Goal: Task Accomplishment & Management: Complete application form

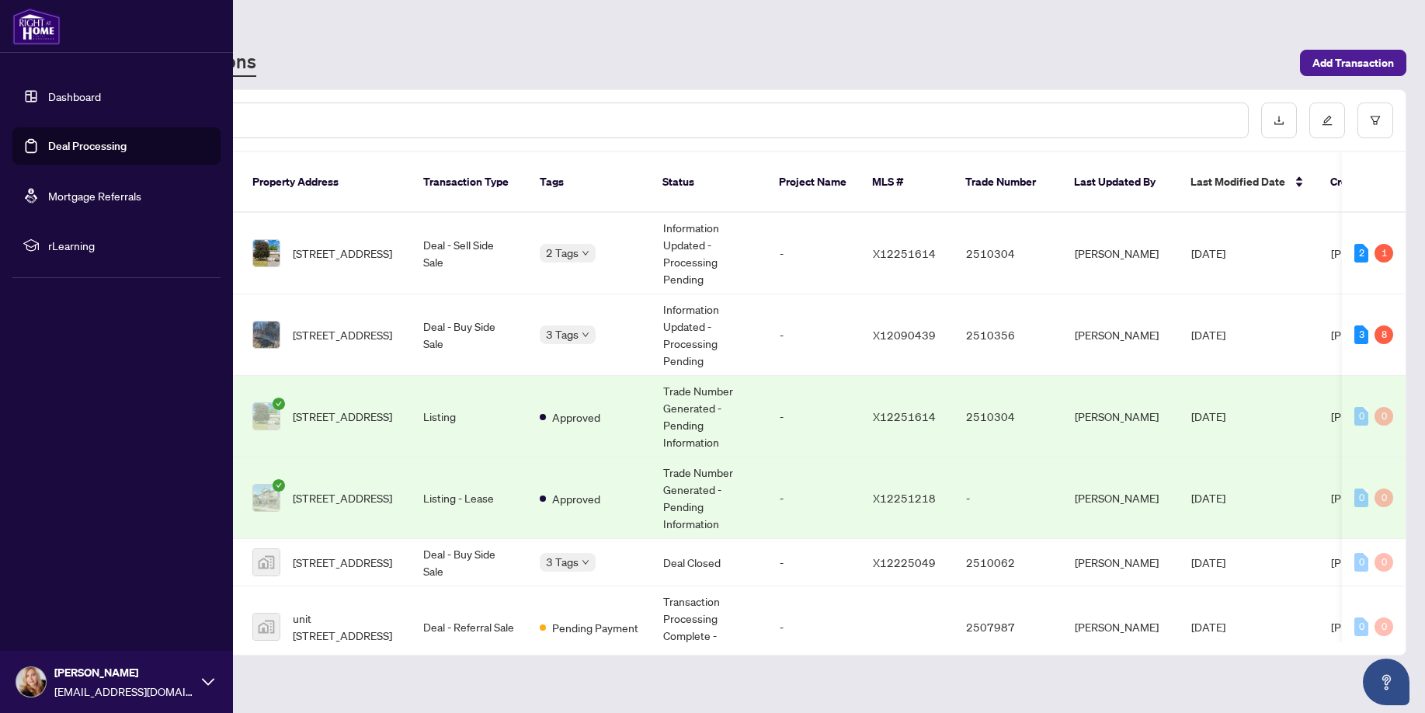
click at [95, 139] on link "Deal Processing" at bounding box center [87, 146] width 78 height 14
click at [113, 149] on link "Deal Processing" at bounding box center [87, 146] width 78 height 14
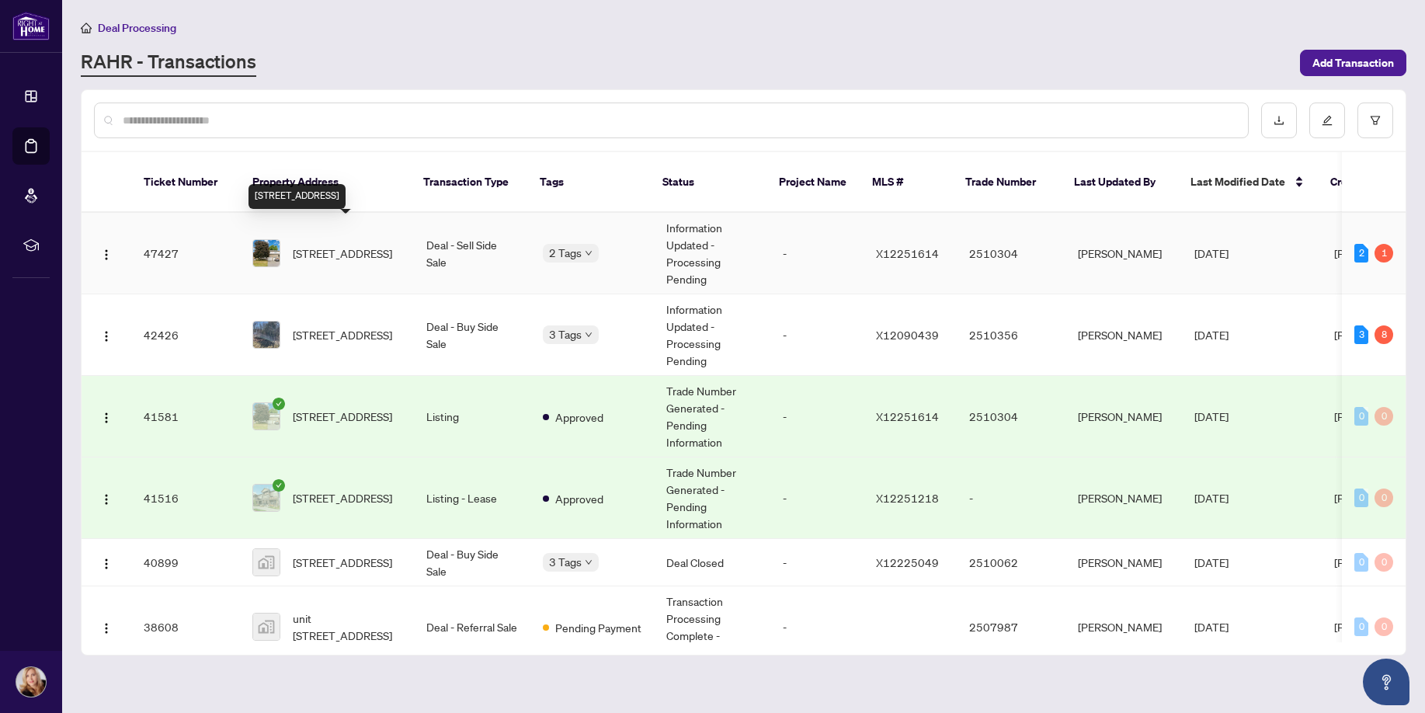
click at [331, 245] on span "[STREET_ADDRESS]" at bounding box center [342, 253] width 99 height 17
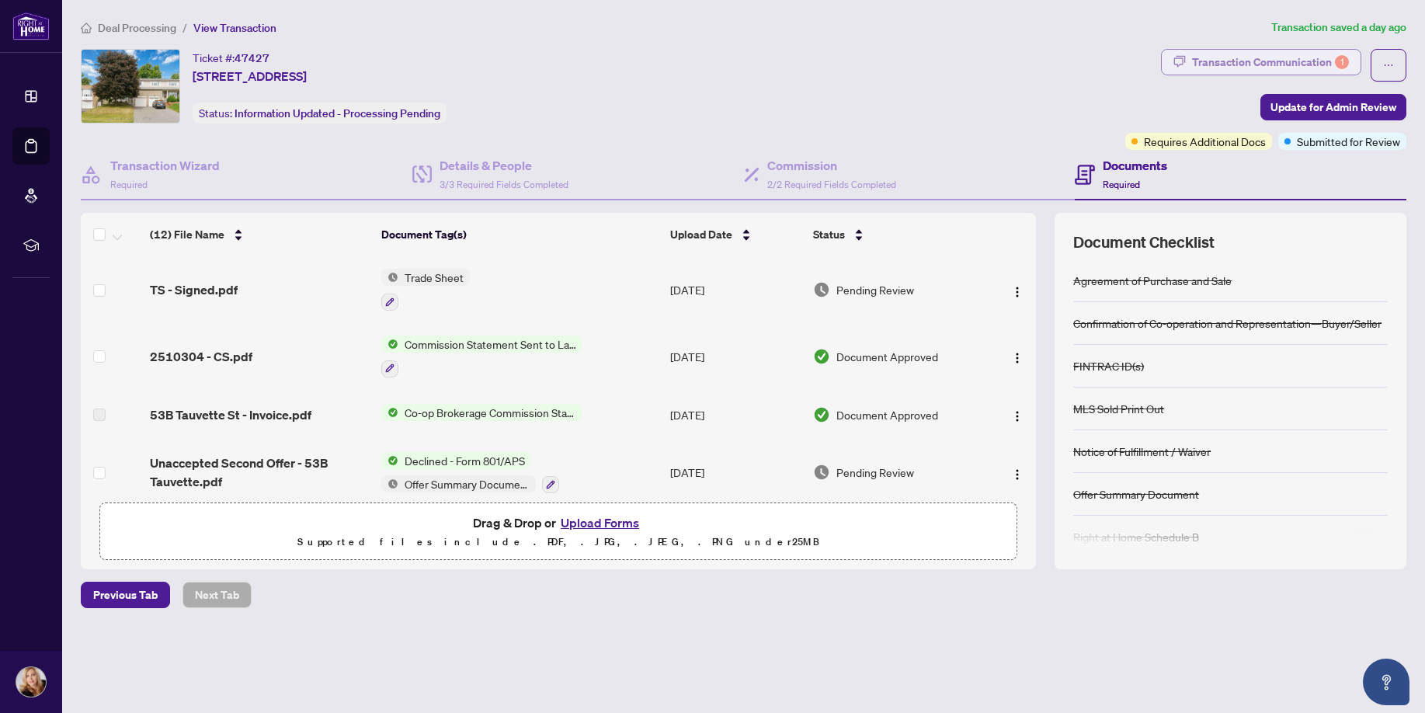
click at [1251, 58] on div "Transaction Communication 1" at bounding box center [1270, 62] width 157 height 25
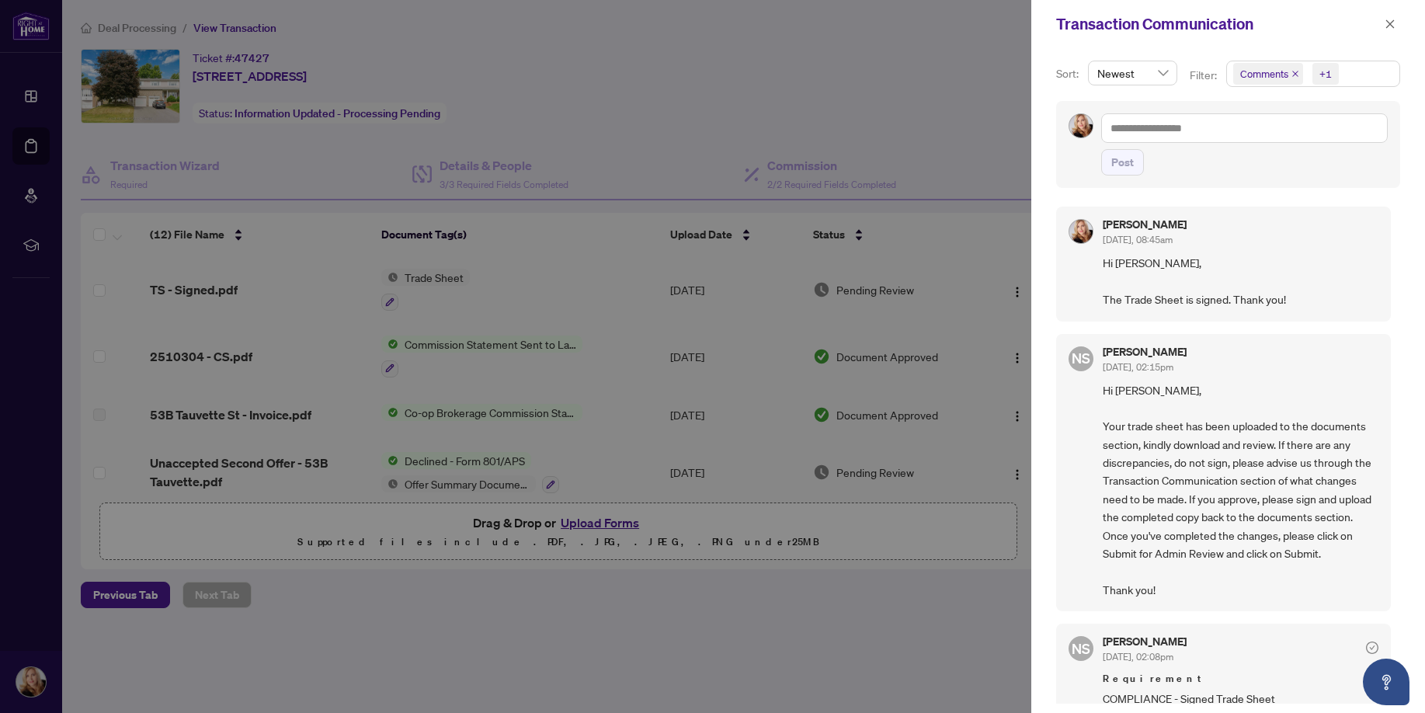
click at [779, 86] on div at bounding box center [712, 356] width 1425 height 713
click at [1388, 25] on icon "close" at bounding box center [1389, 24] width 11 height 11
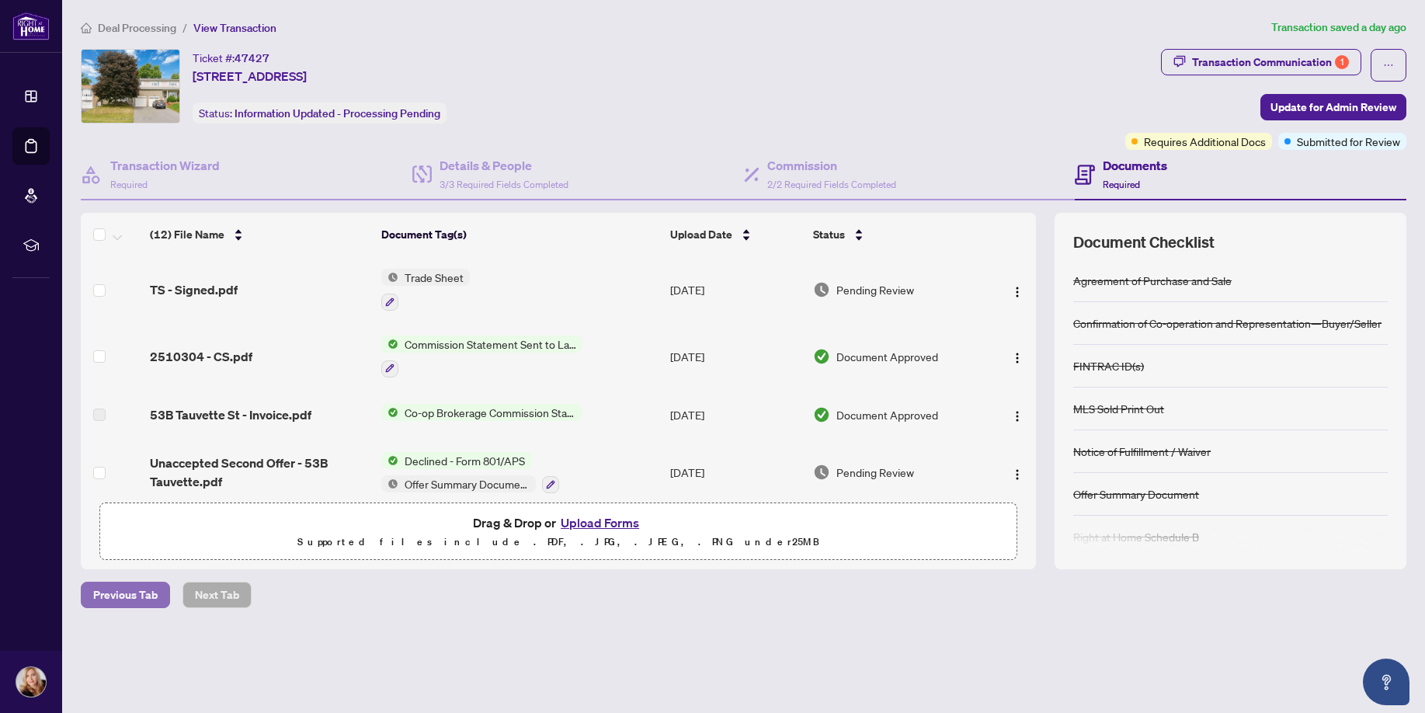
click at [120, 588] on span "Previous Tab" at bounding box center [125, 594] width 64 height 25
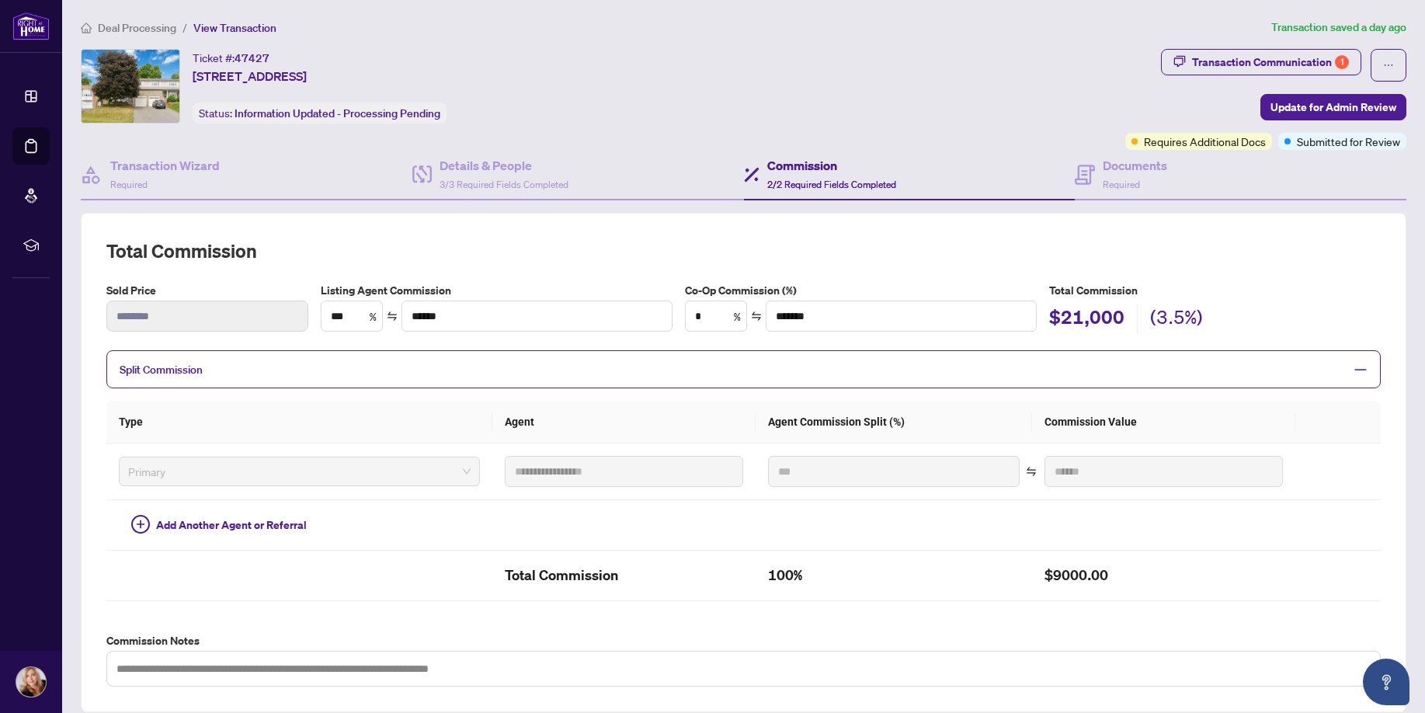
type textarea "**********"
click at [1350, 106] on span "Update for Admin Review" at bounding box center [1333, 107] width 126 height 25
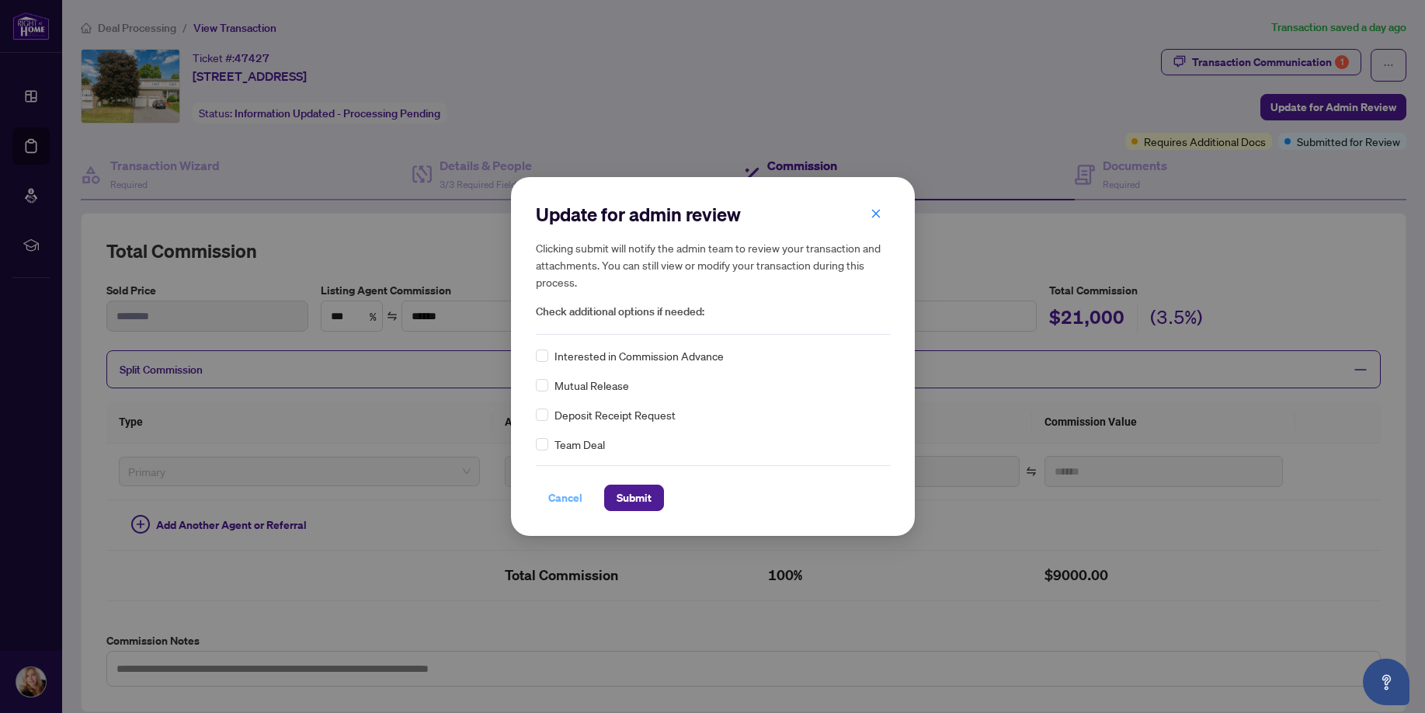
click at [560, 499] on span "Cancel" at bounding box center [565, 497] width 34 height 25
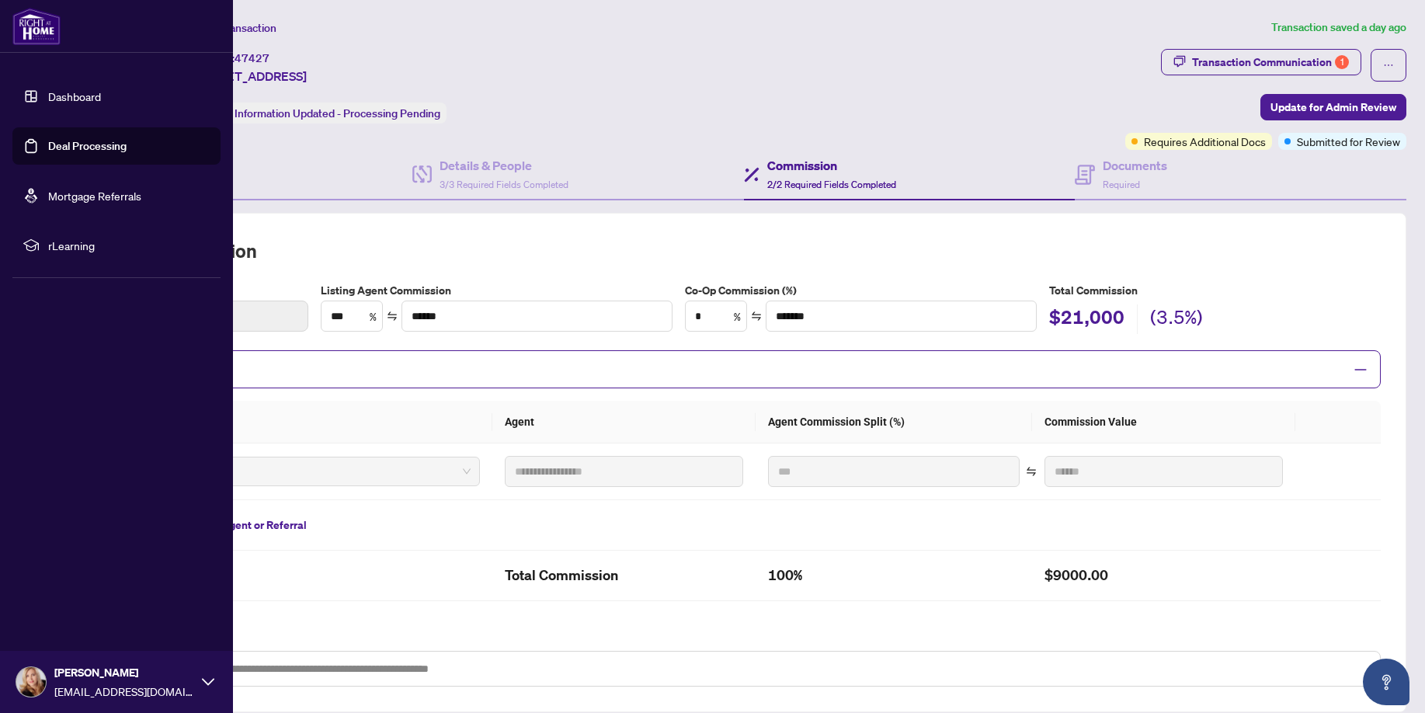
click at [91, 151] on link "Deal Processing" at bounding box center [87, 146] width 78 height 14
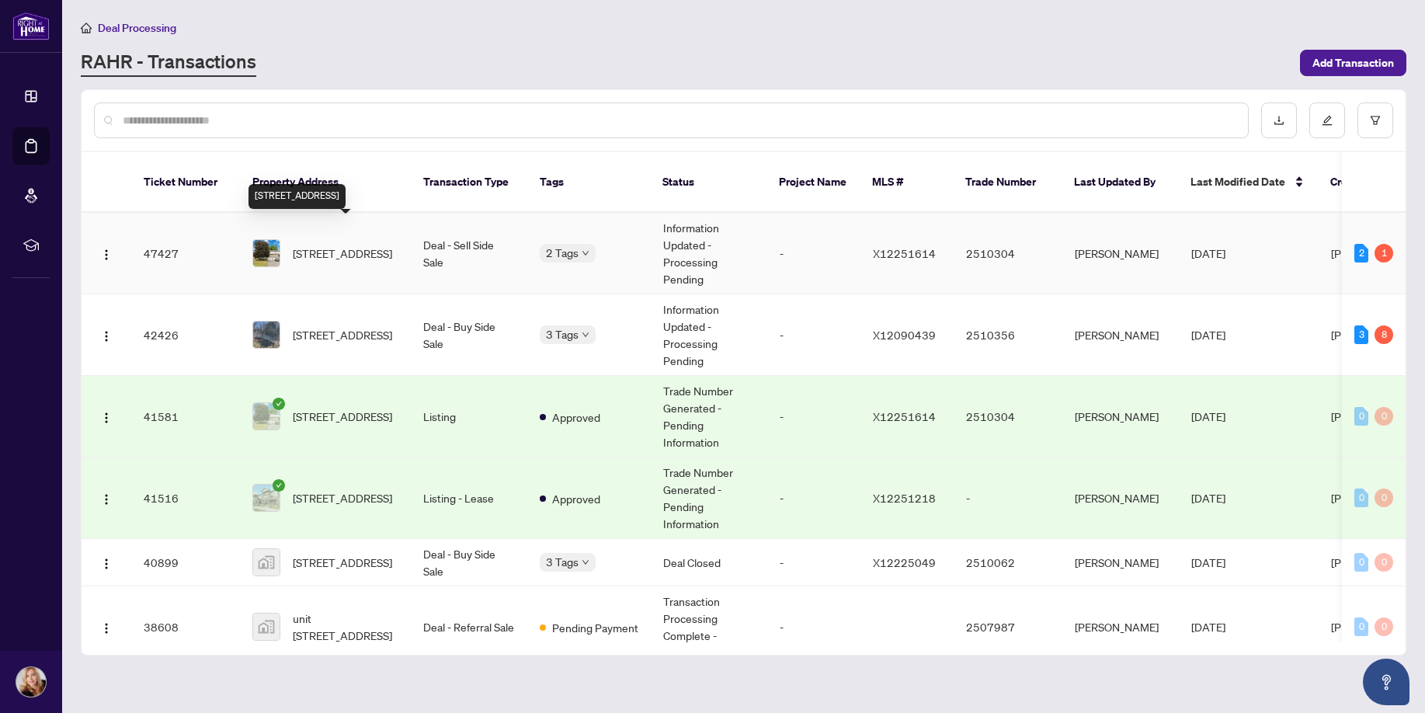
click at [325, 245] on span "[STREET_ADDRESS]" at bounding box center [342, 253] width 99 height 17
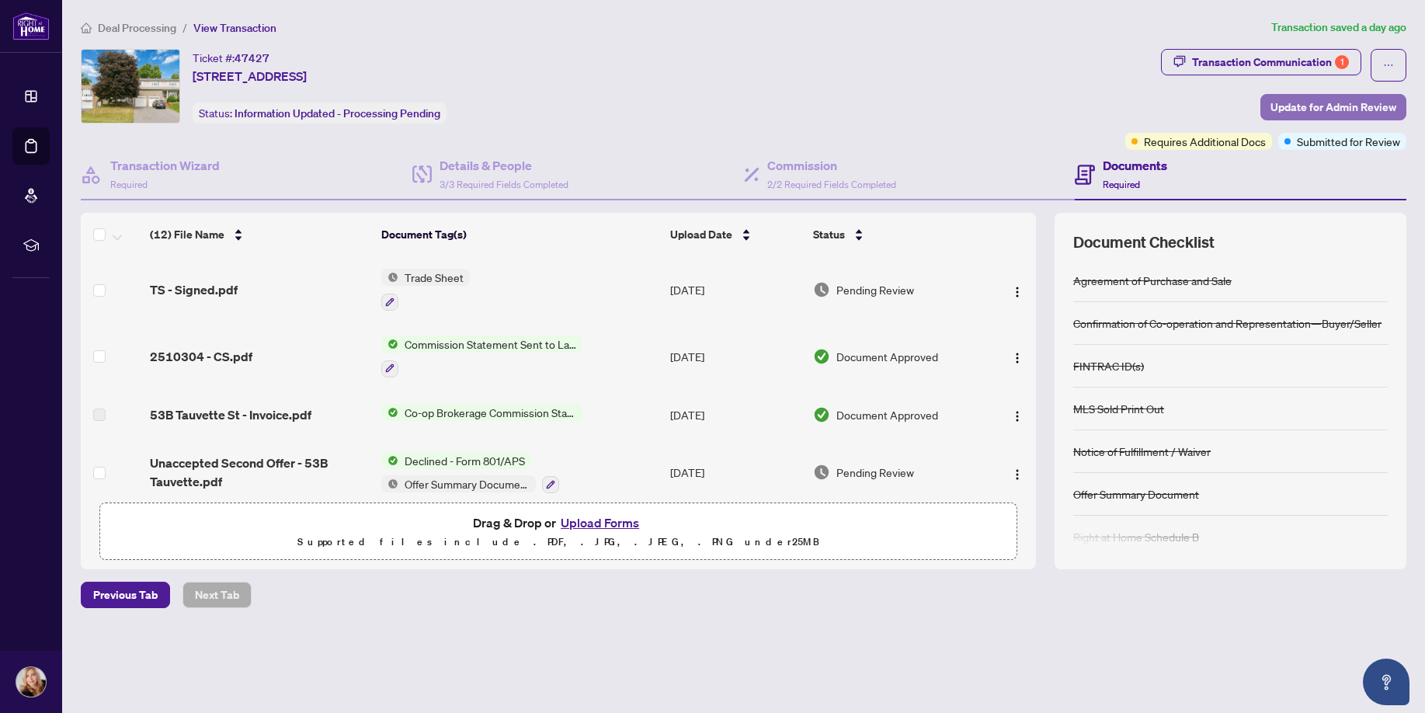
click at [1278, 110] on span "Update for Admin Review" at bounding box center [1333, 107] width 126 height 25
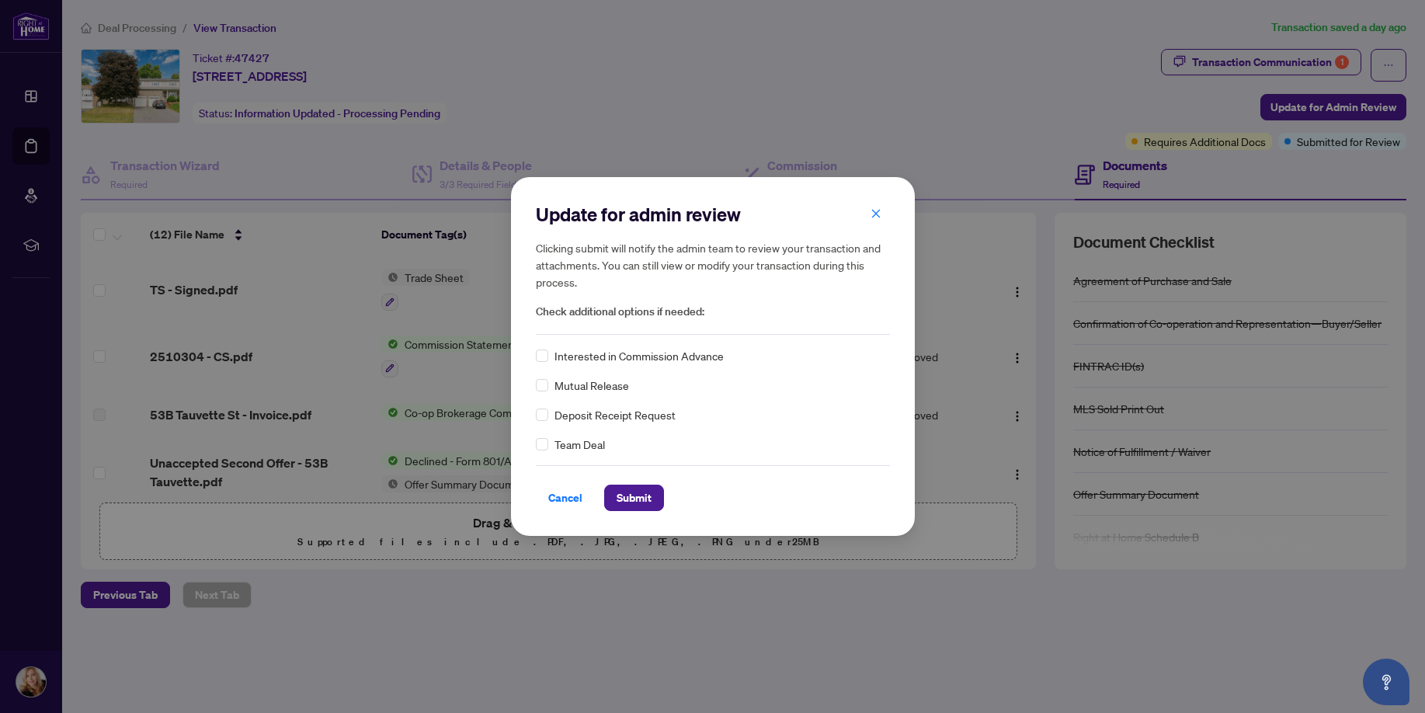
click at [632, 312] on span "Check additional options if needed:" at bounding box center [713, 312] width 354 height 18
click at [636, 308] on span "Check additional options if needed:" at bounding box center [713, 312] width 354 height 18
click at [637, 318] on span "Check additional options if needed:" at bounding box center [713, 312] width 354 height 18
click at [878, 216] on icon "close" at bounding box center [875, 213] width 11 height 11
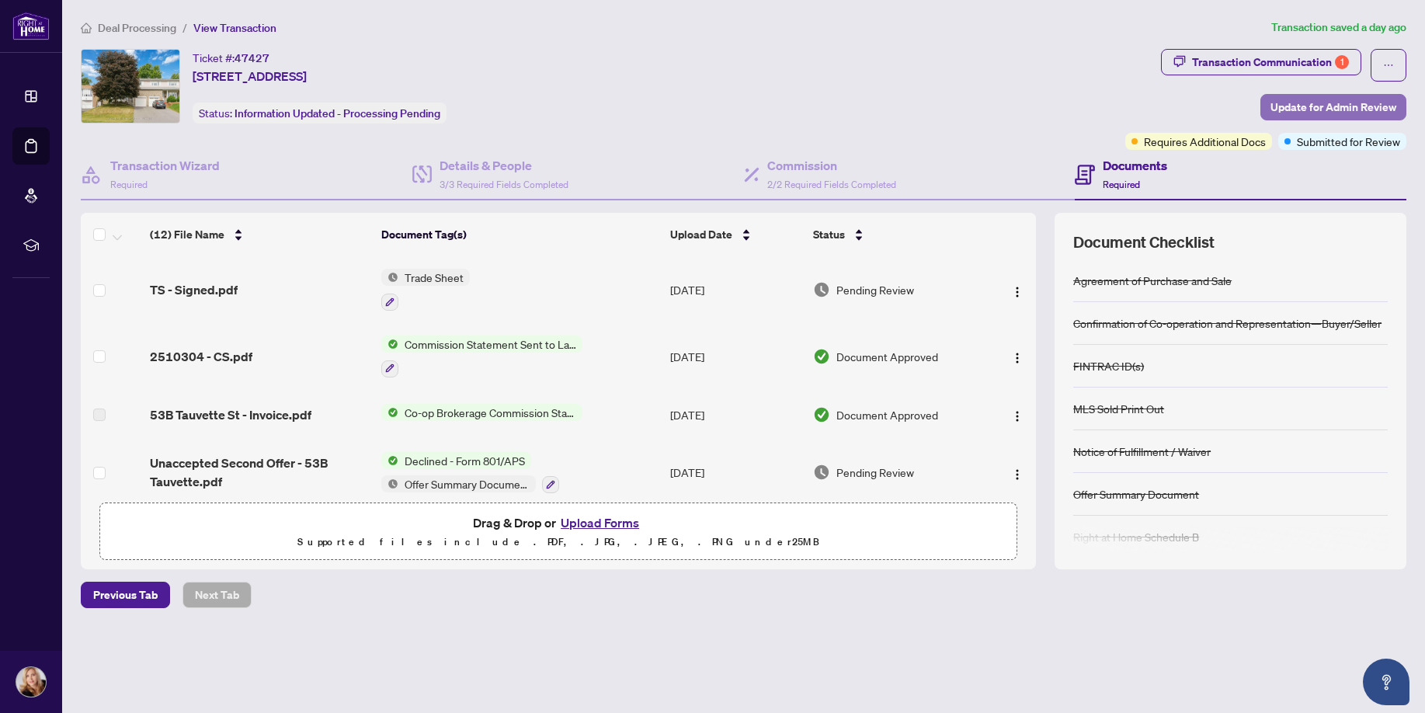
click at [1355, 109] on span "Update for Admin Review" at bounding box center [1333, 107] width 126 height 25
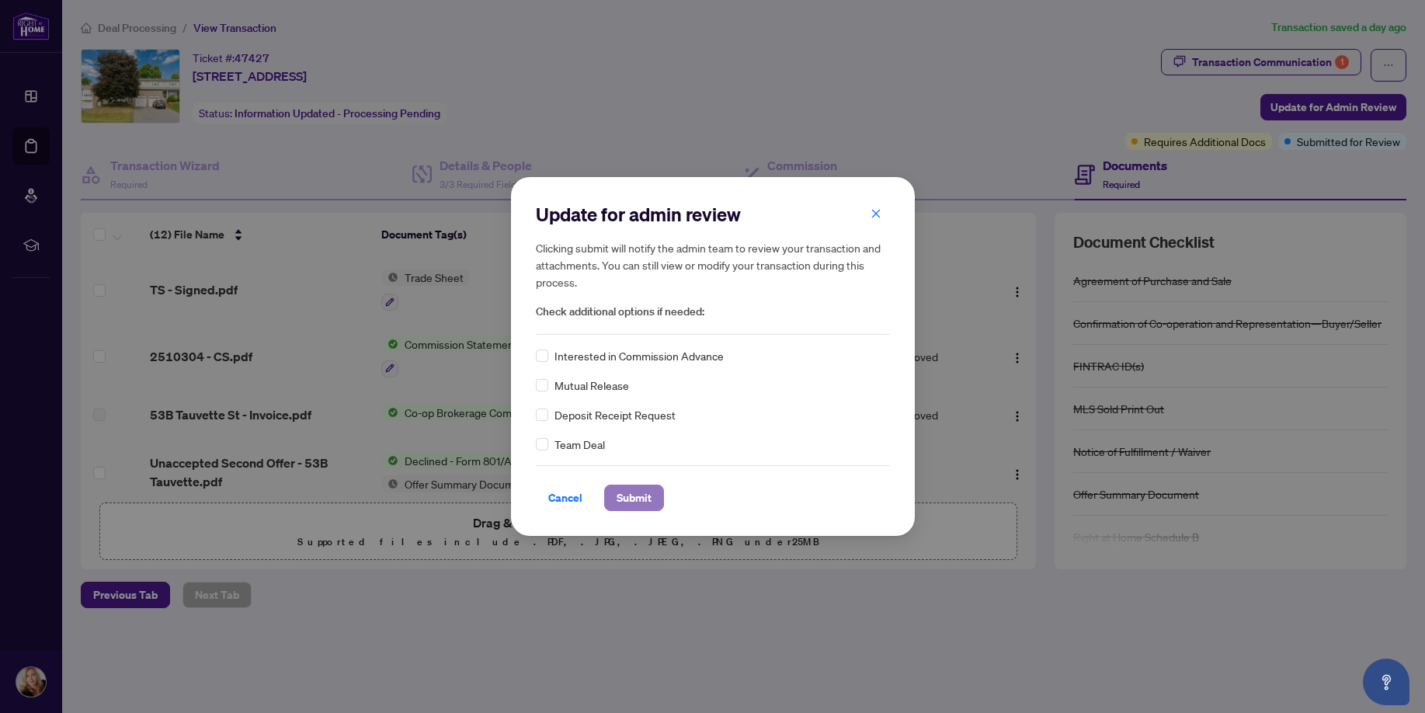
click at [636, 503] on span "Submit" at bounding box center [633, 497] width 35 height 25
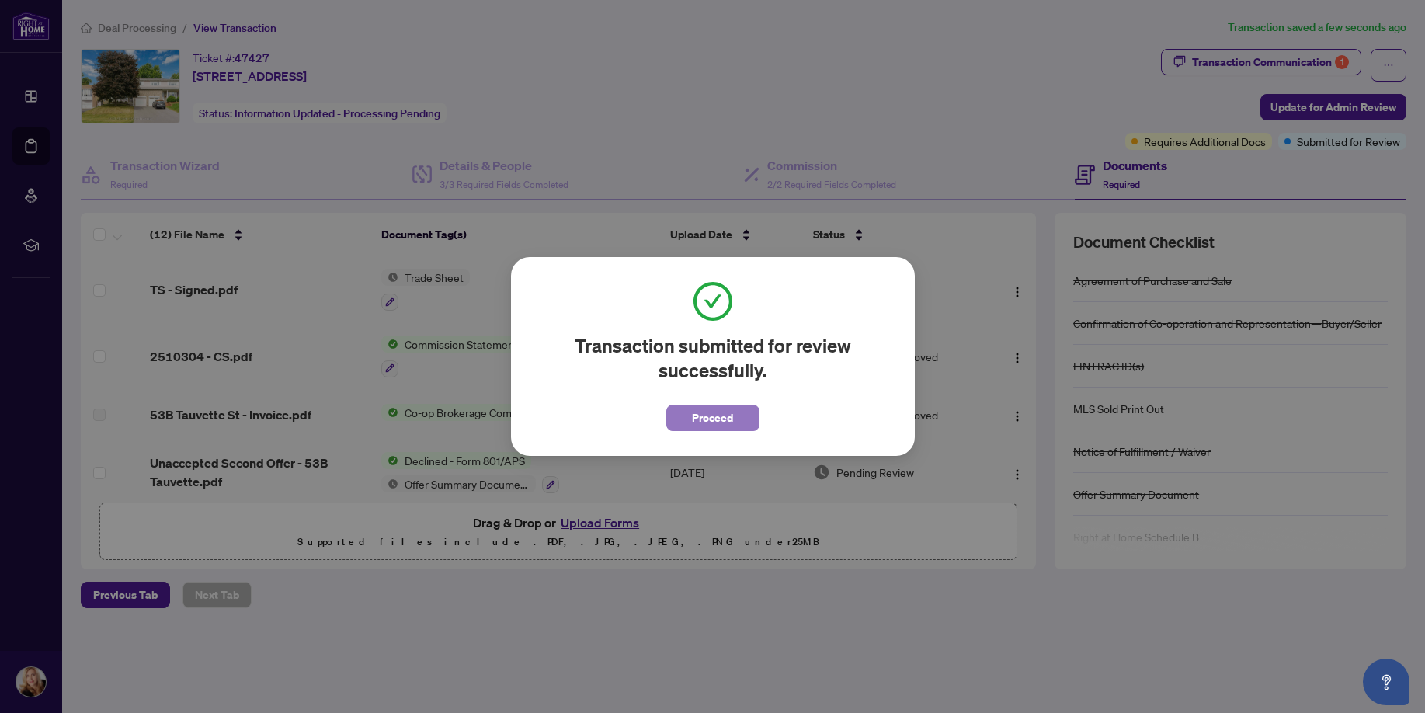
click at [697, 415] on span "Proceed" at bounding box center [712, 417] width 41 height 25
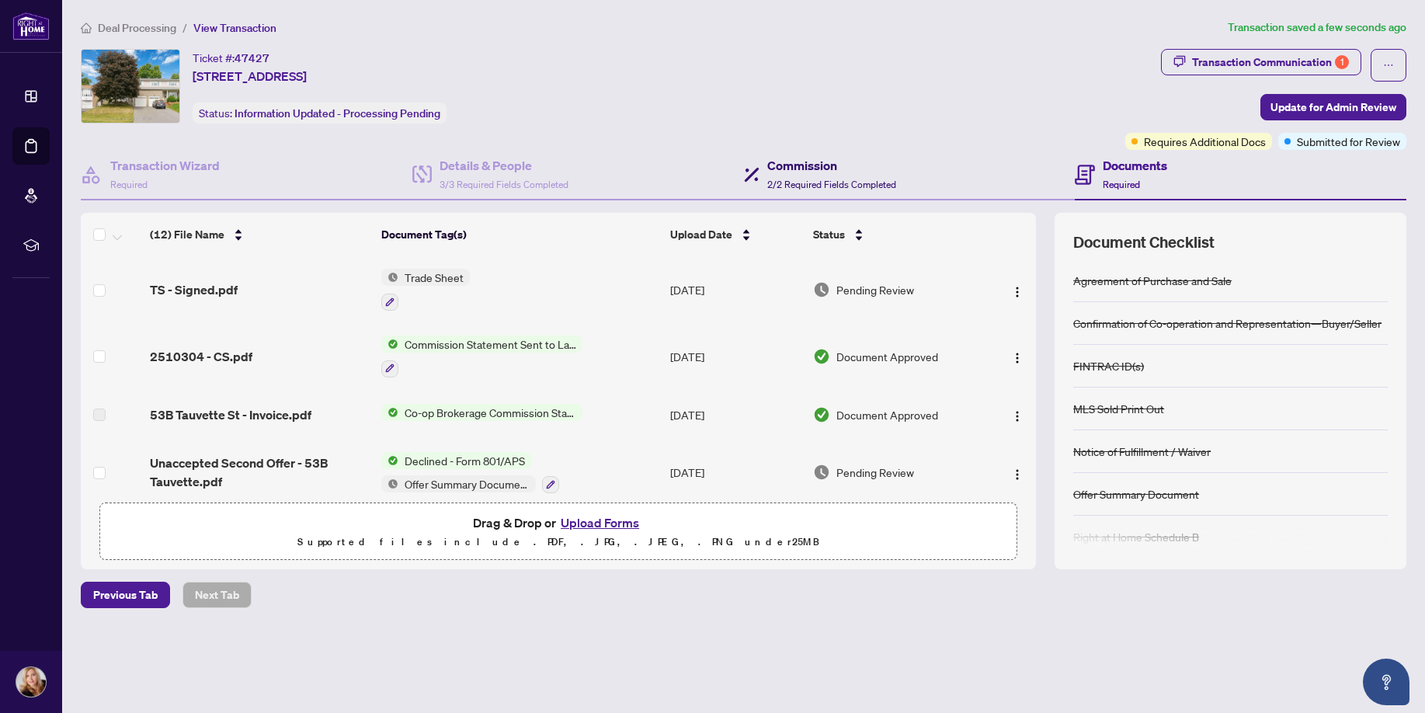
click at [799, 178] on div "Commission 2/2 Required Fields Completed" at bounding box center [831, 174] width 129 height 36
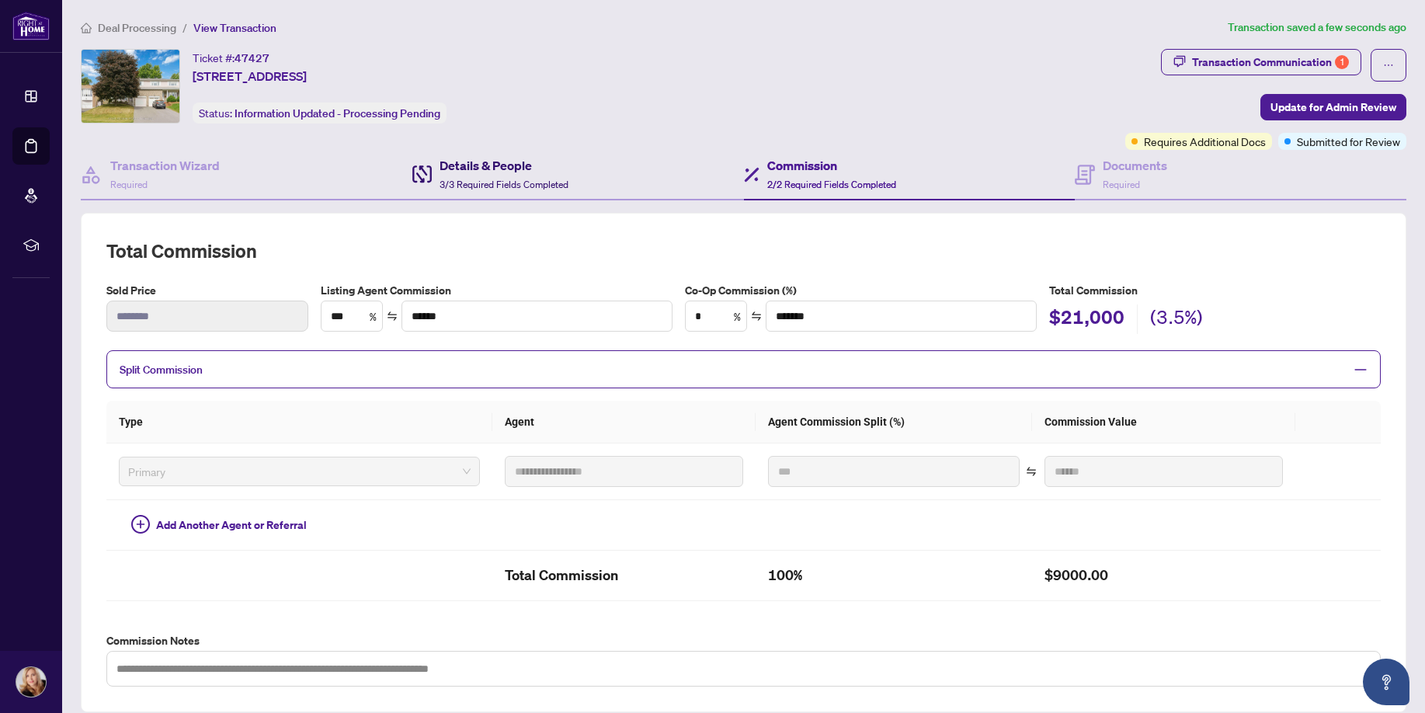
click at [452, 163] on h4 "Details & People" at bounding box center [503, 165] width 129 height 19
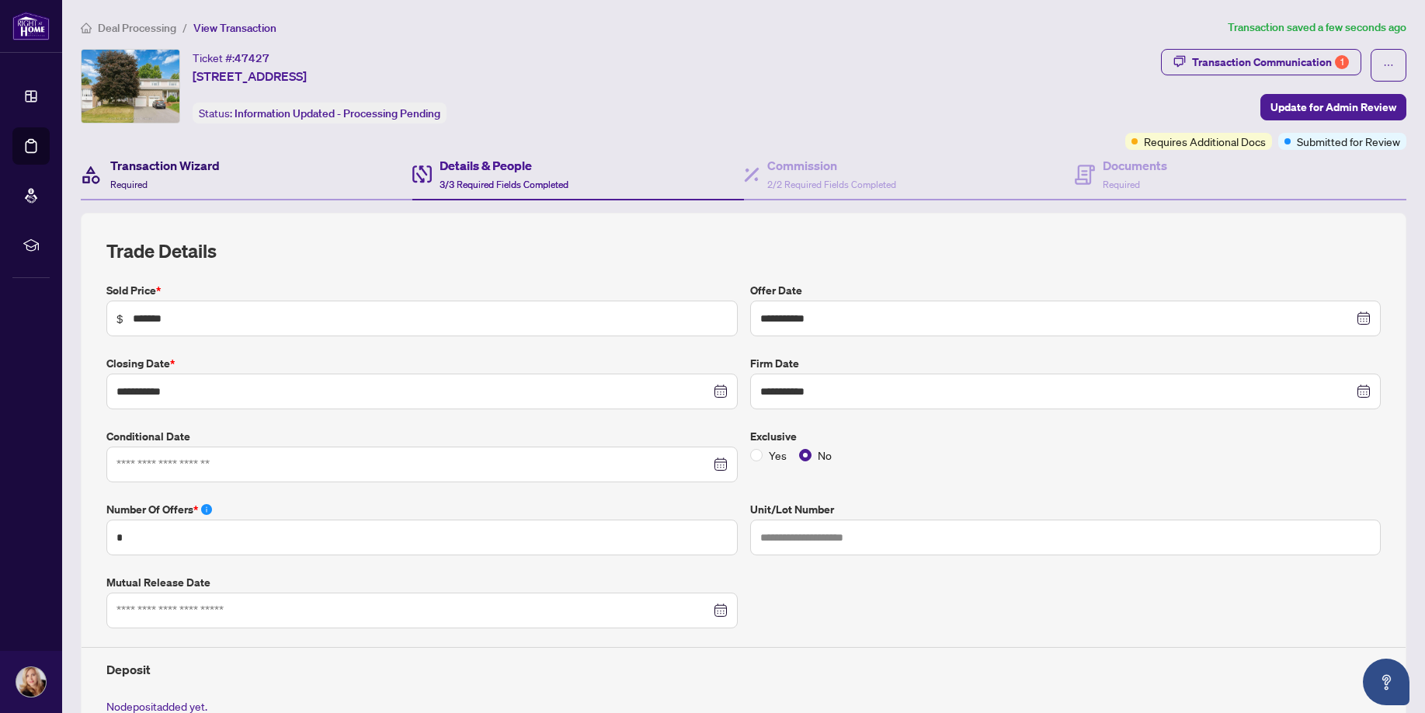
click at [176, 185] on div "Transaction Wizard Required" at bounding box center [164, 174] width 109 height 36
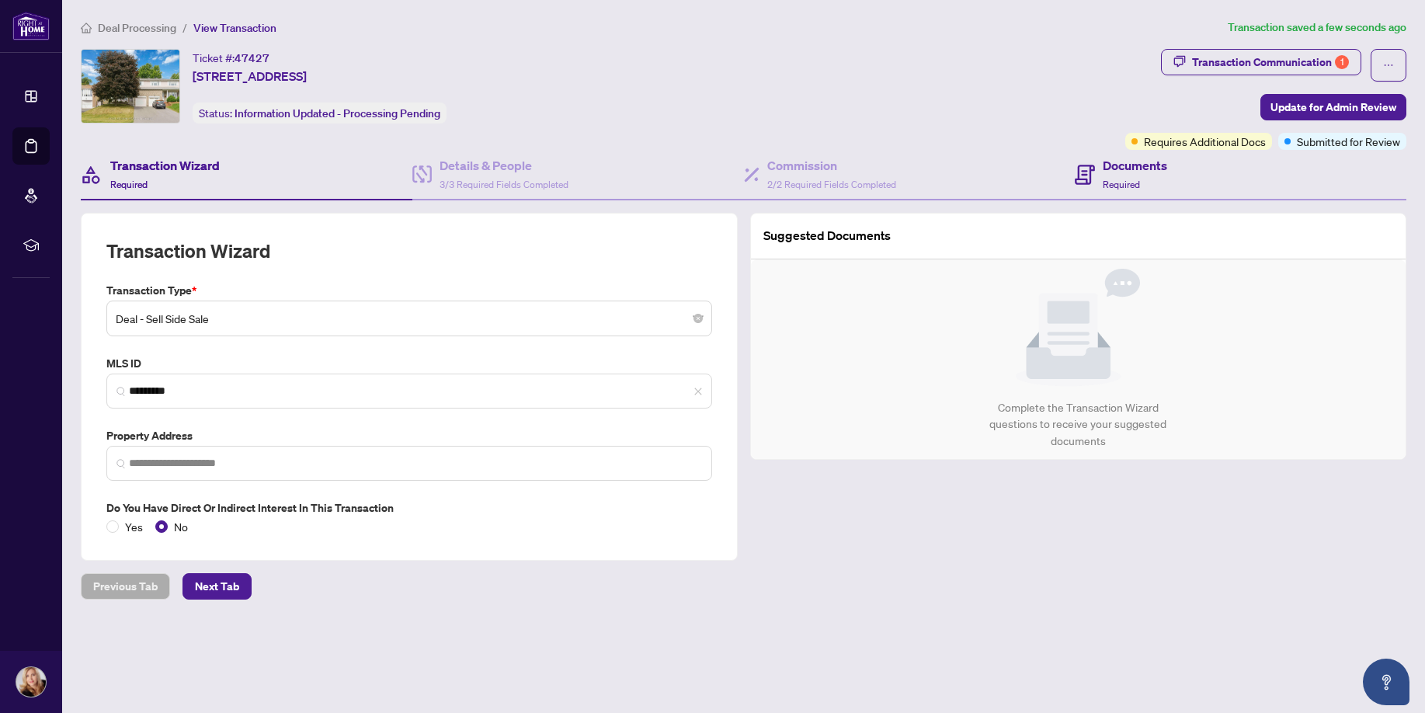
type input "**********"
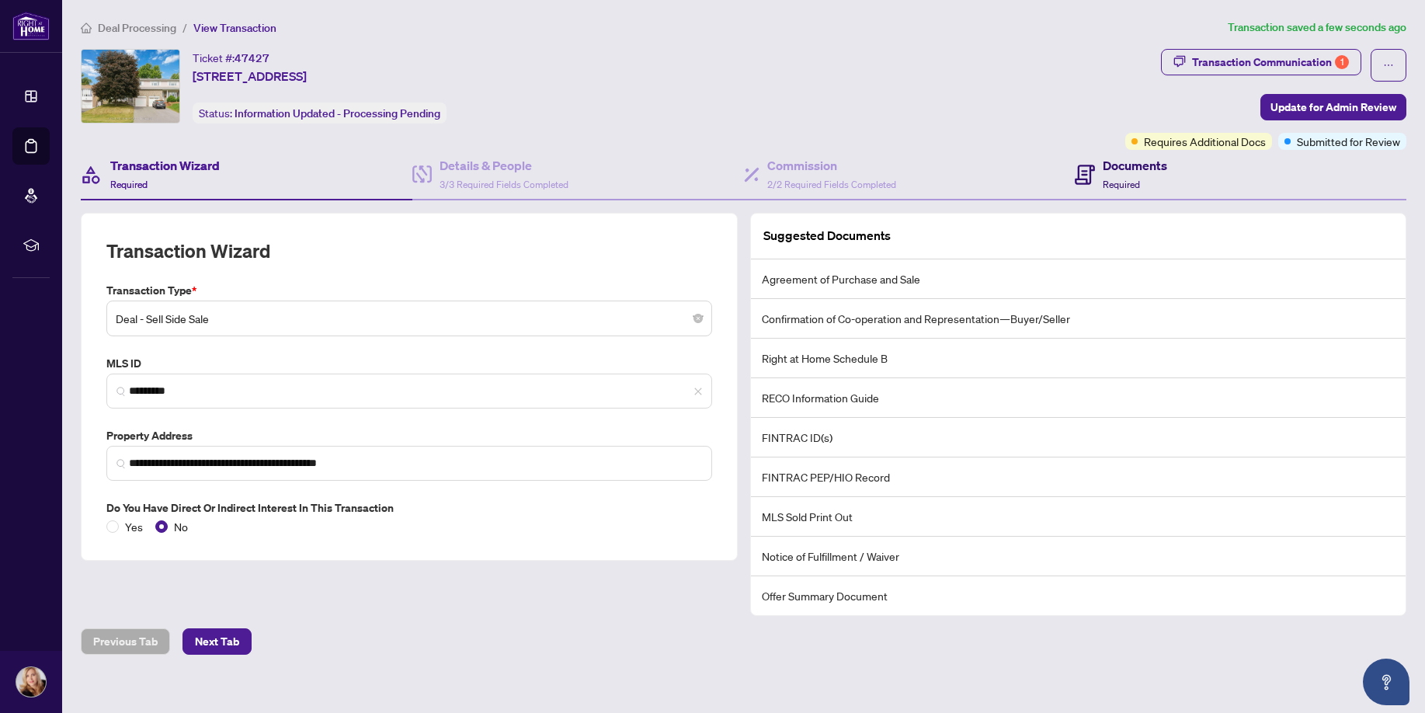
click at [1163, 172] on h4 "Documents" at bounding box center [1134, 165] width 64 height 19
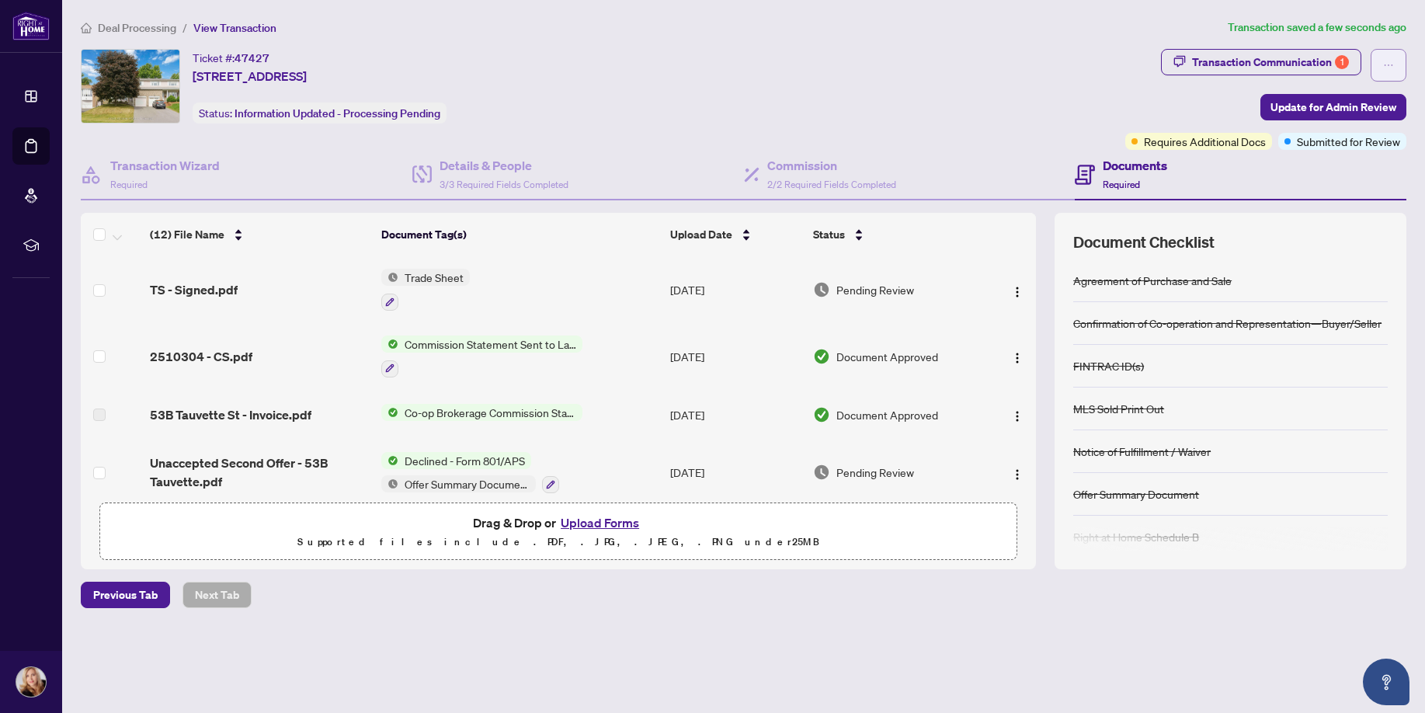
click at [1391, 59] on span "button" at bounding box center [1388, 65] width 11 height 25
click at [1209, 109] on div "Transaction Communication 1 Update for Admin Review Requires Additional Docs Su…" at bounding box center [1265, 99] width 281 height 101
click at [1179, 61] on icon "button" at bounding box center [1179, 61] width 12 height 12
type textarea "**********"
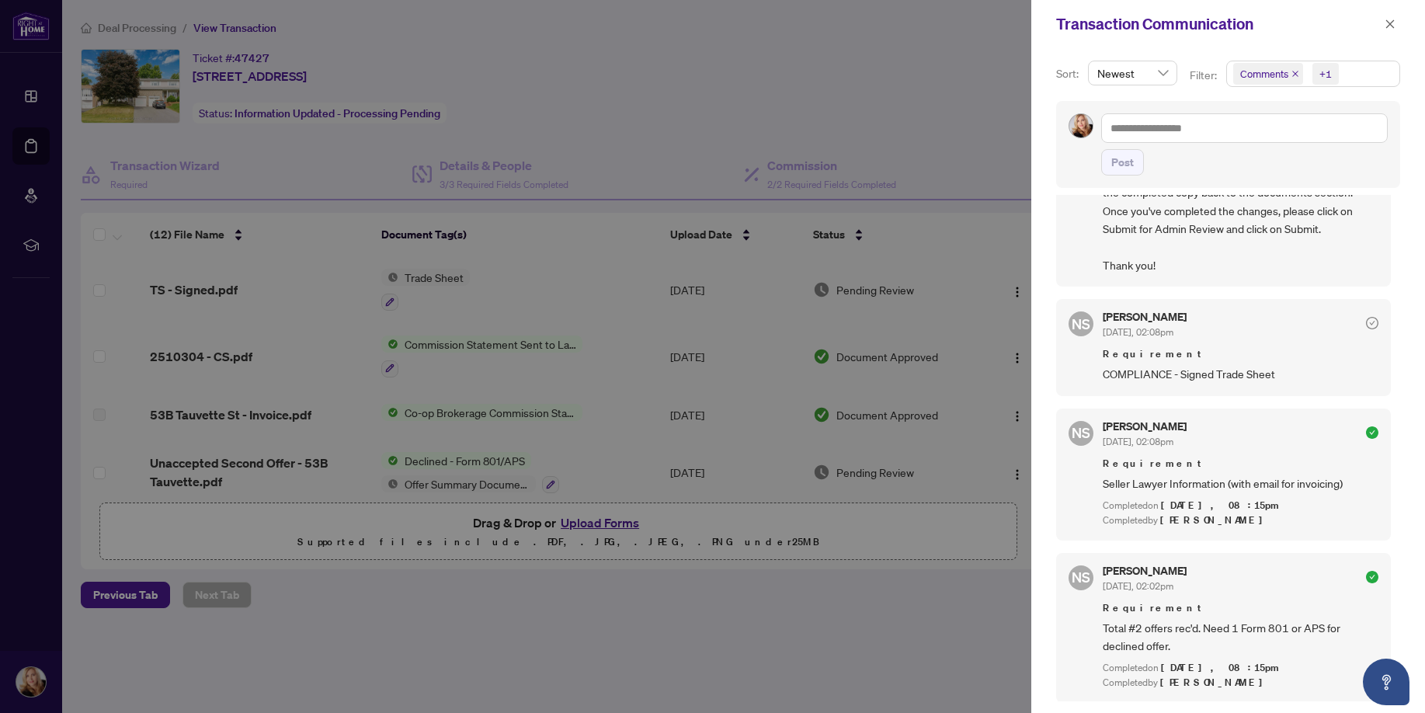
scroll to position [3, 0]
click at [1373, 321] on icon "check-circle" at bounding box center [1371, 322] width 5 height 5
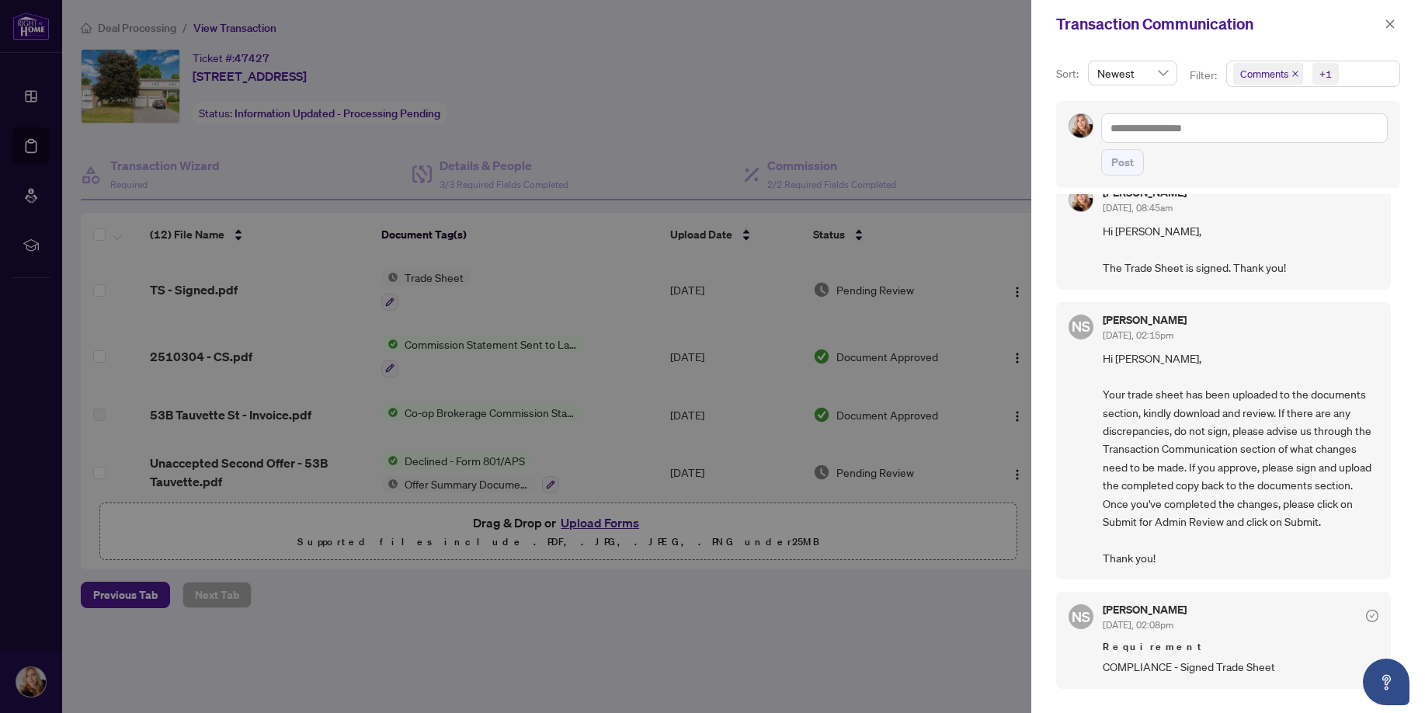
scroll to position [0, 0]
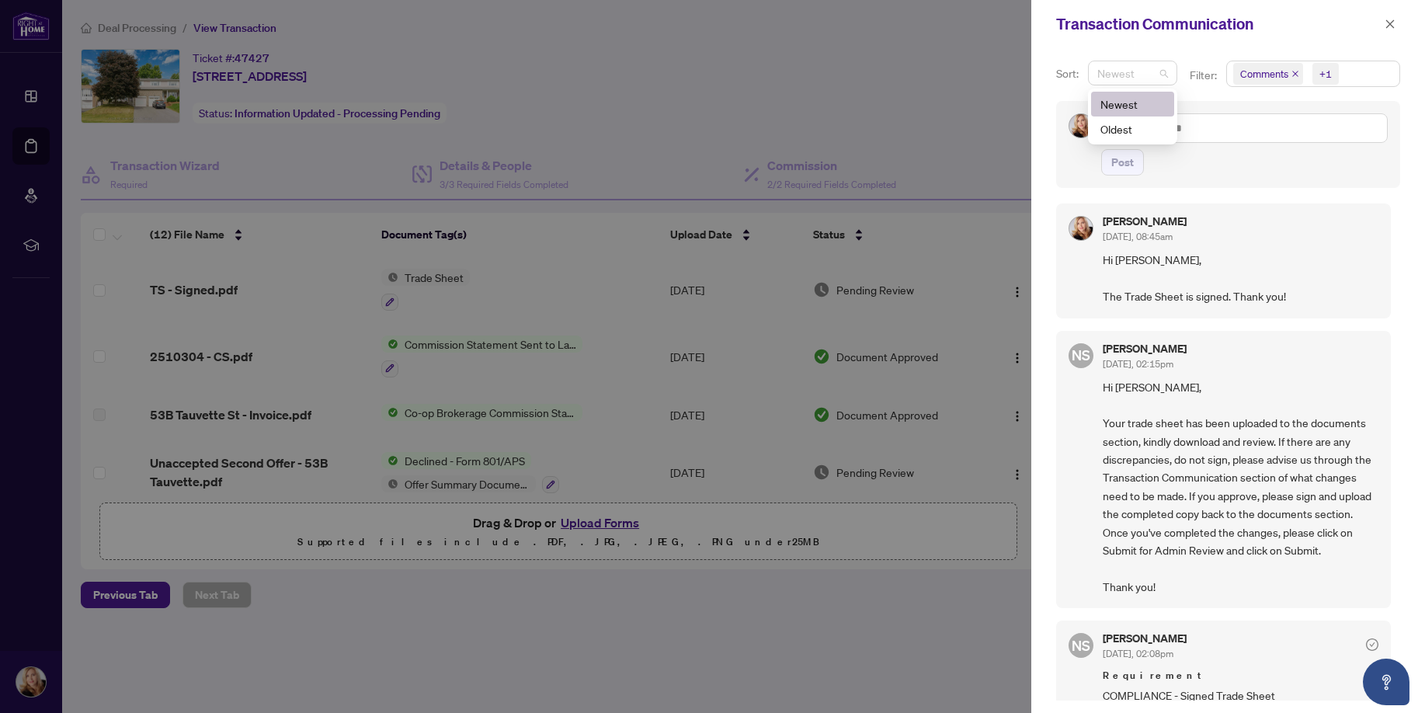
click at [1161, 74] on span "Newest" at bounding box center [1132, 72] width 71 height 23
click at [1383, 26] on button "button" at bounding box center [1390, 24] width 20 height 19
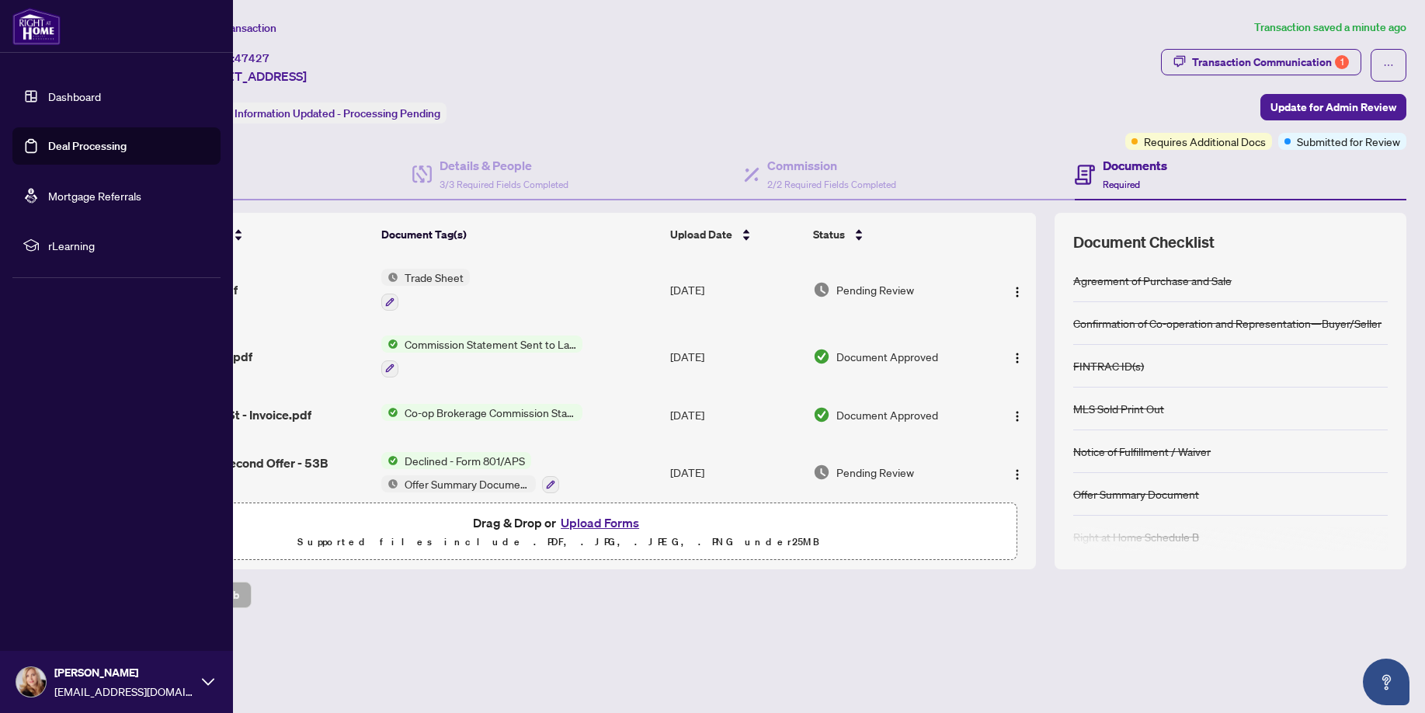
click at [66, 145] on link "Deal Processing" at bounding box center [87, 146] width 78 height 14
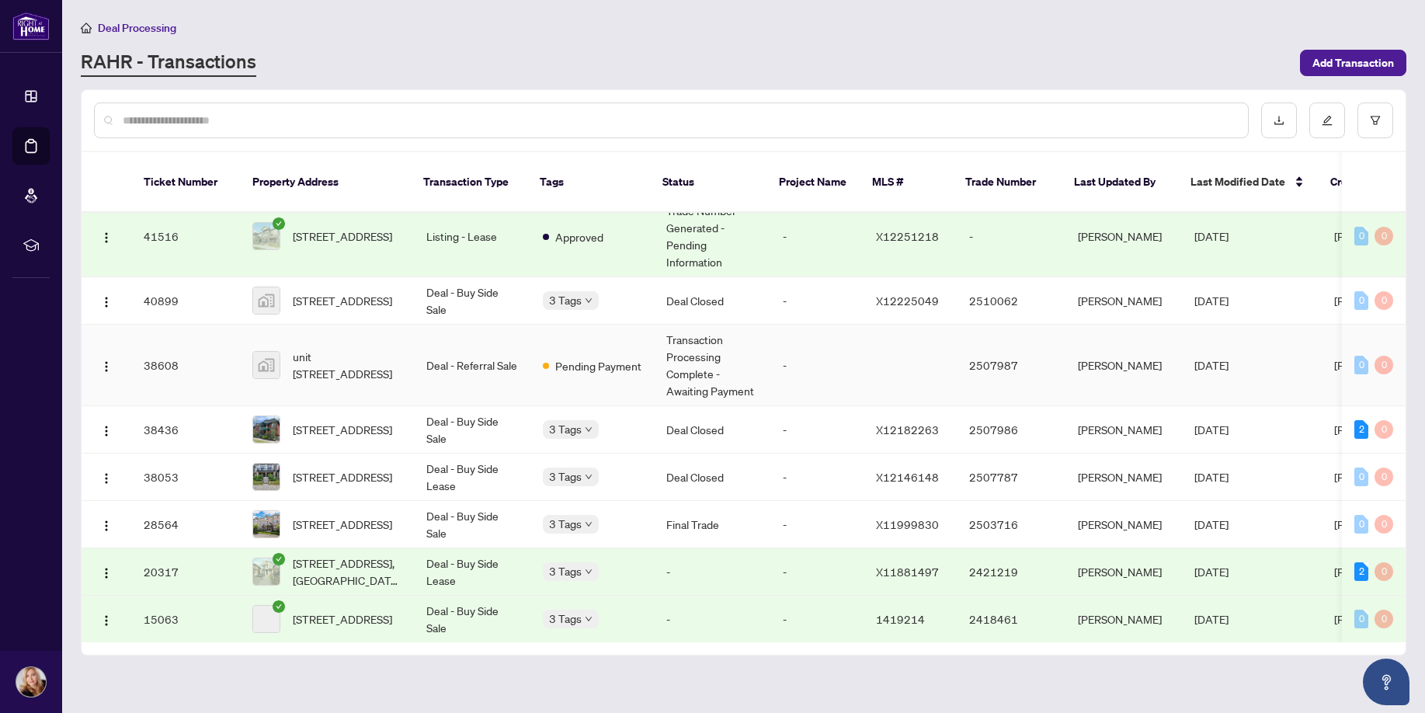
scroll to position [262, 0]
click at [335, 291] on span "[STREET_ADDRESS]" at bounding box center [342, 299] width 99 height 17
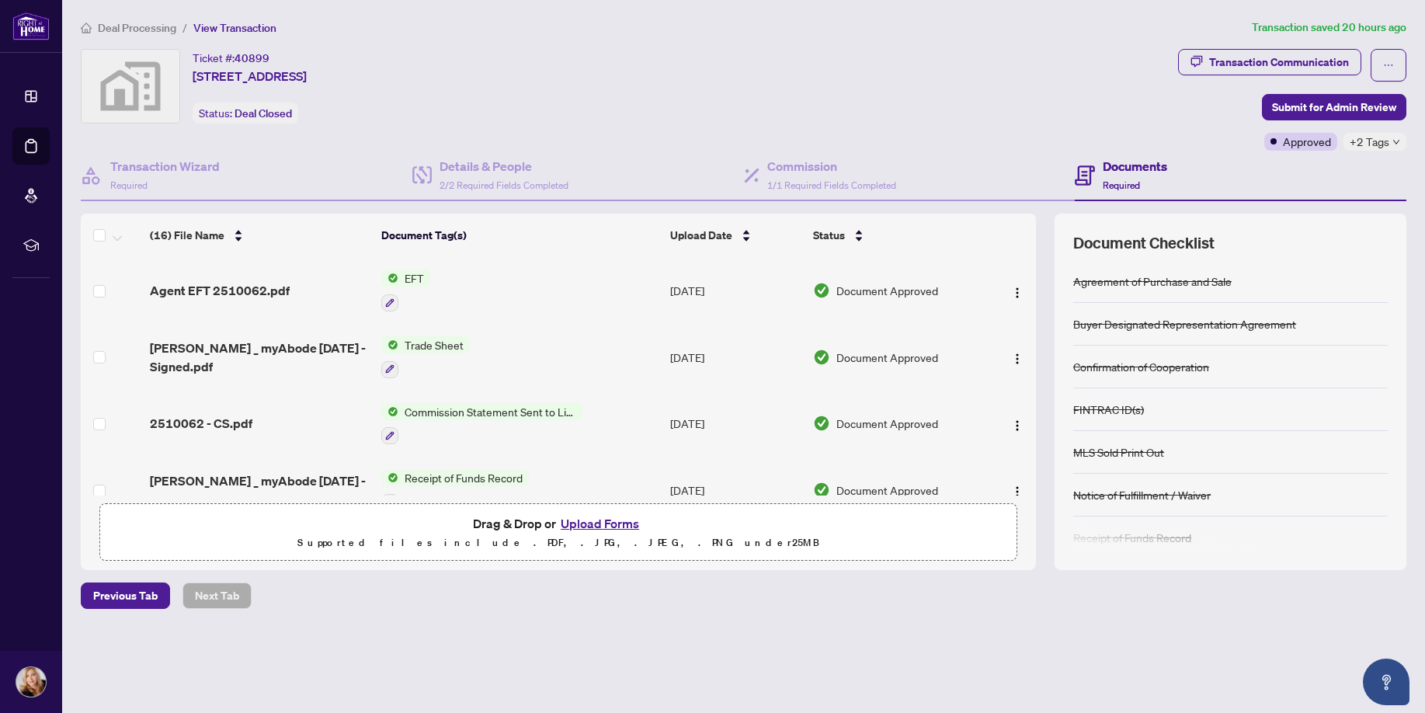
click at [417, 279] on span "EFT" at bounding box center [414, 277] width 32 height 17
click at [357, 357] on span "EFT" at bounding box center [353, 353] width 32 height 17
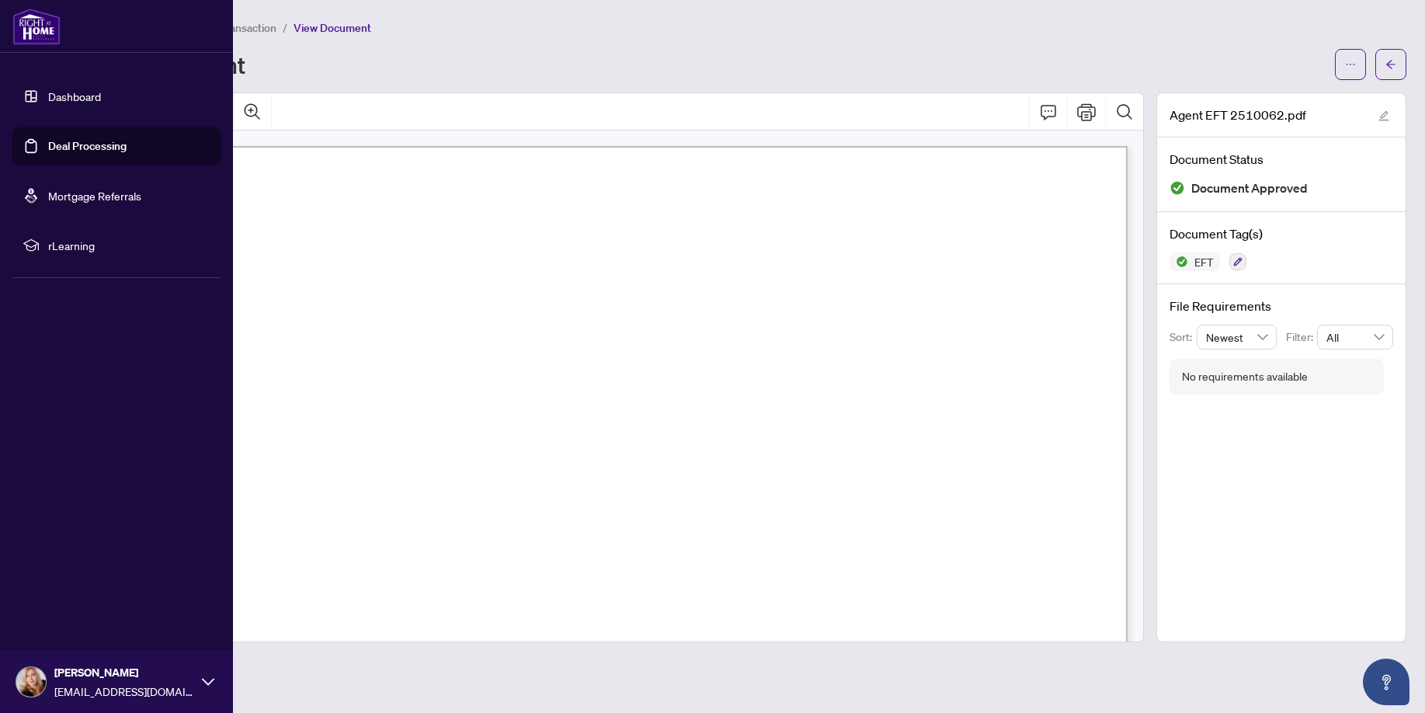
click at [75, 149] on link "Deal Processing" at bounding box center [87, 146] width 78 height 14
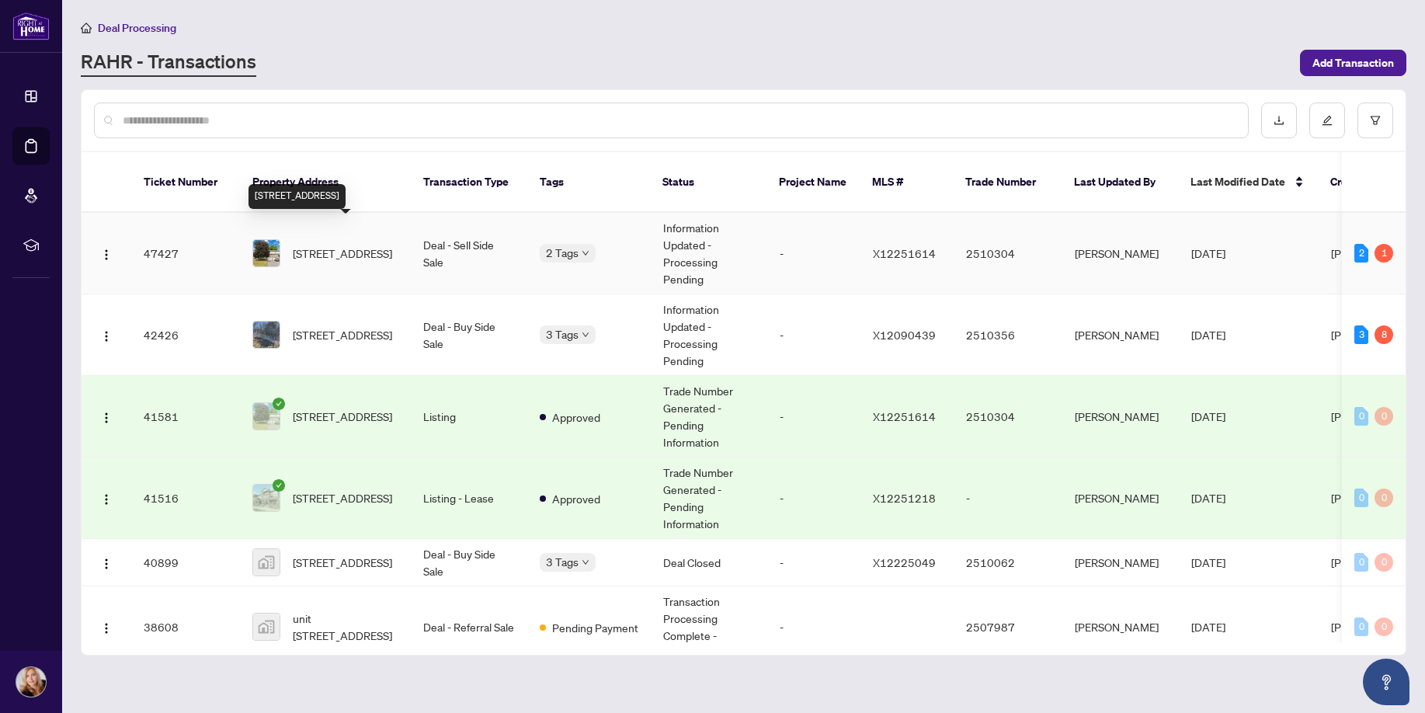
click at [328, 245] on span "[STREET_ADDRESS]" at bounding box center [342, 253] width 99 height 17
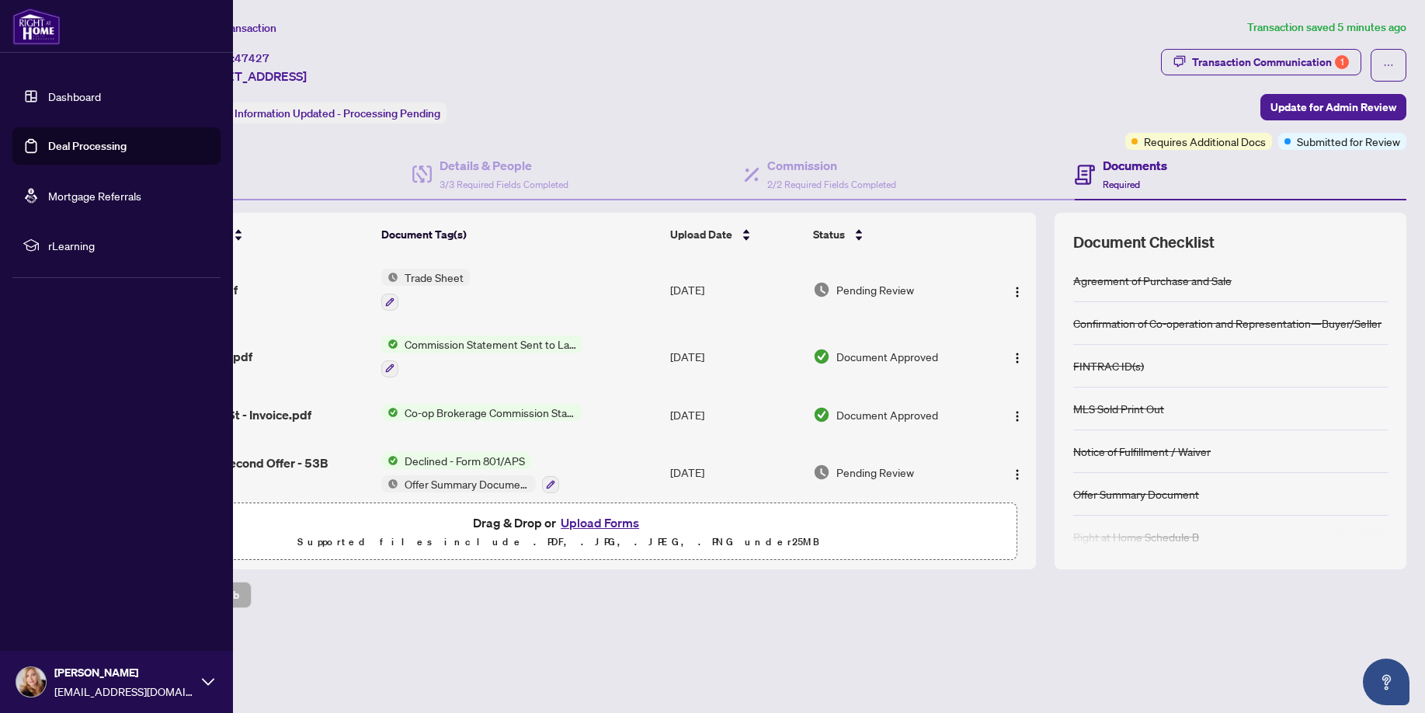
click at [73, 144] on link "Deal Processing" at bounding box center [87, 146] width 78 height 14
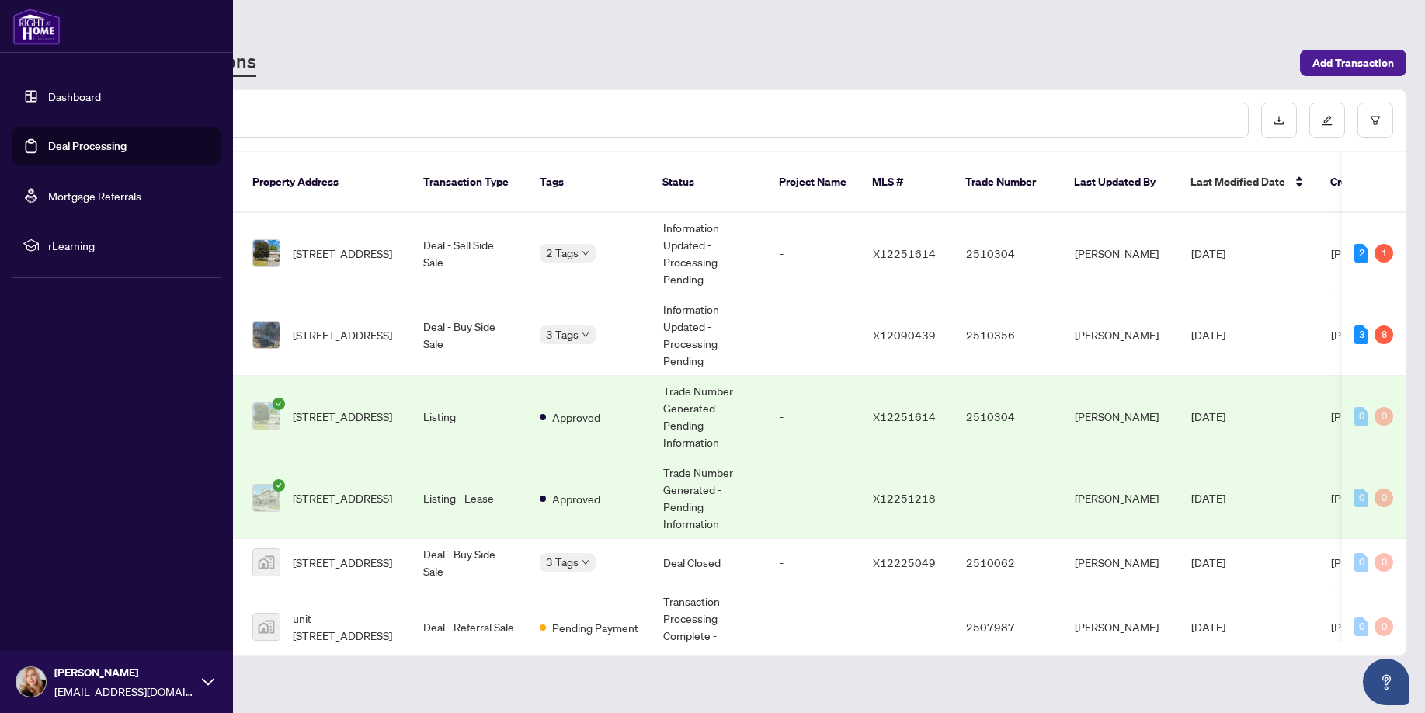
click at [61, 92] on link "Dashboard" at bounding box center [74, 96] width 53 height 14
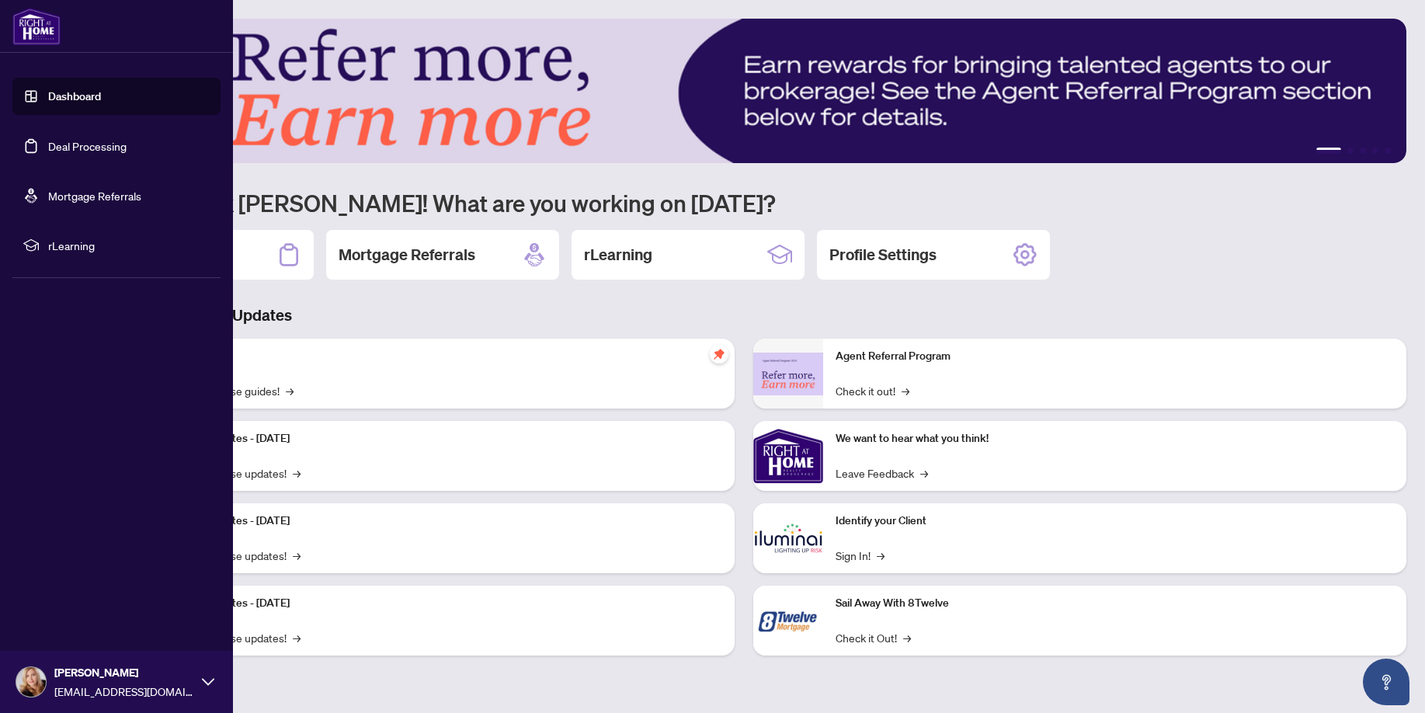
click at [94, 151] on link "Deal Processing" at bounding box center [87, 146] width 78 height 14
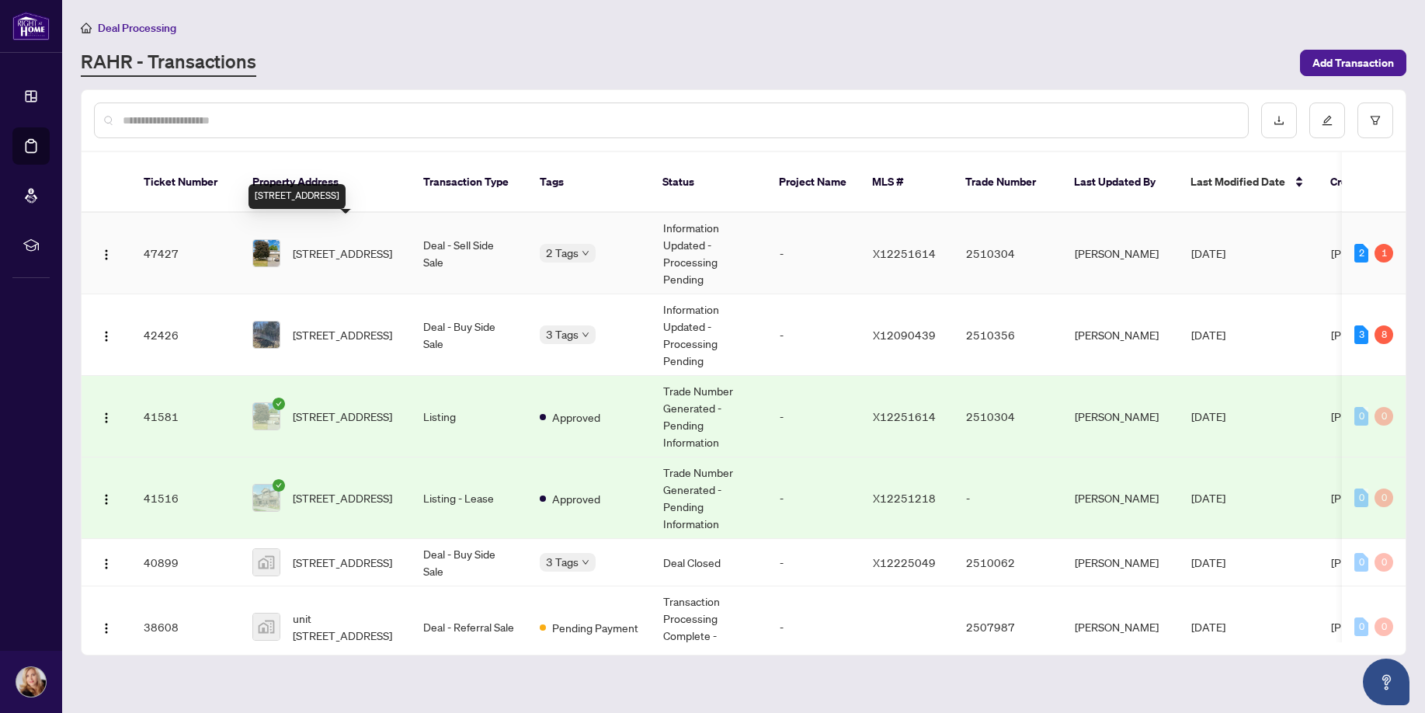
click at [328, 245] on span "[STREET_ADDRESS]" at bounding box center [342, 253] width 99 height 17
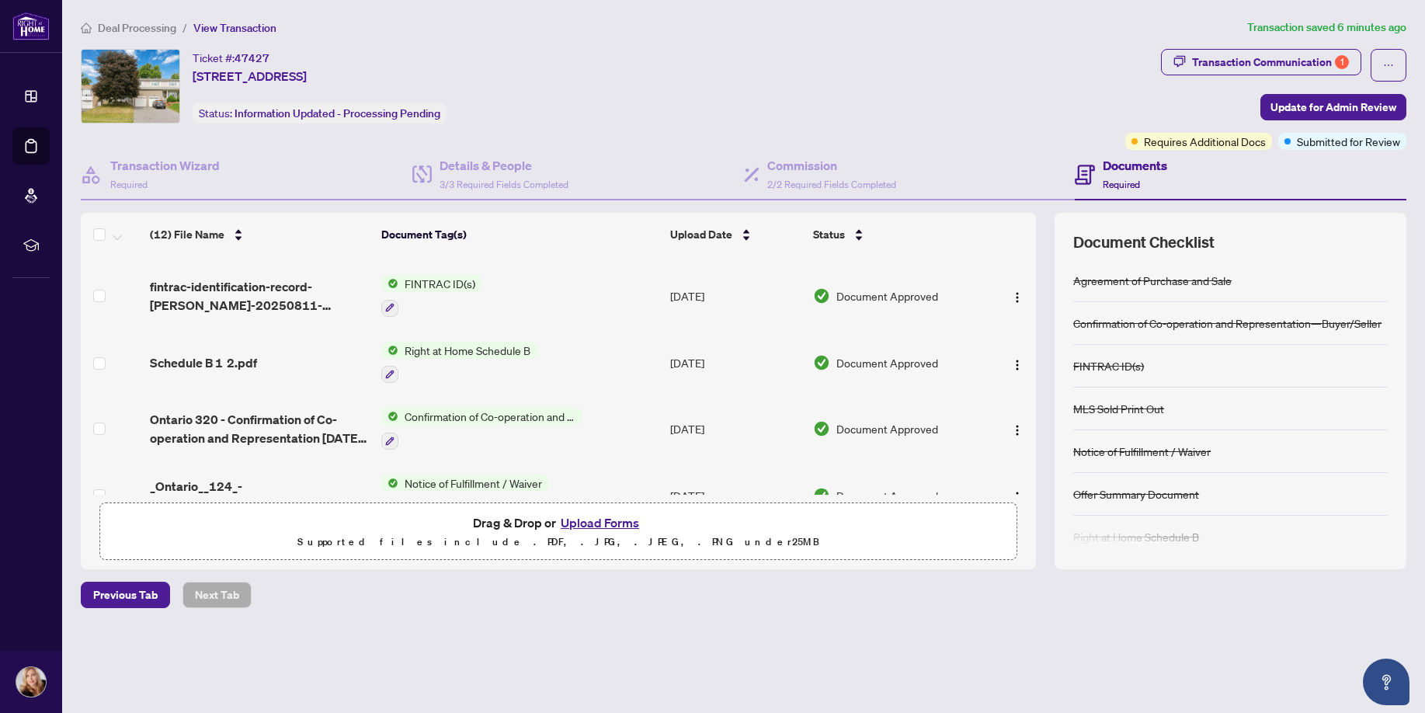
scroll to position [540, 0]
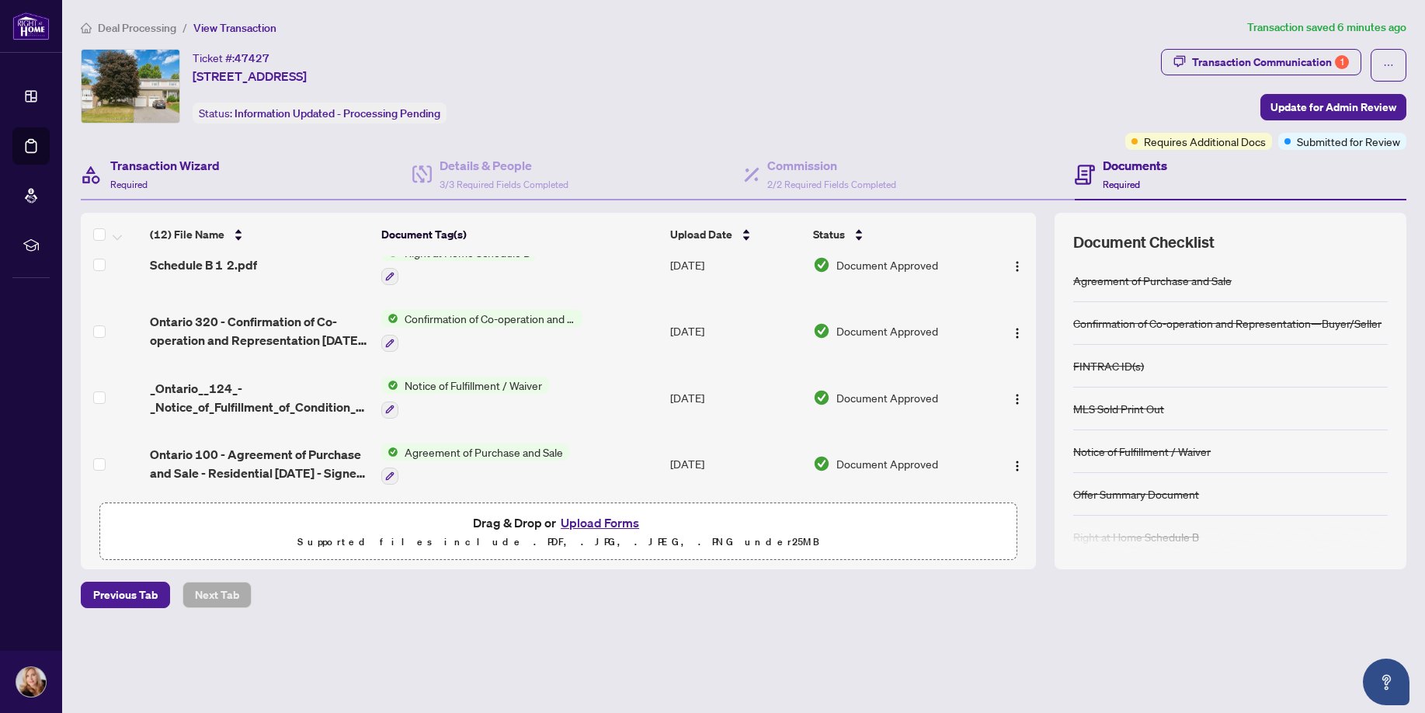
click at [234, 161] on div "Transaction Wizard Required" at bounding box center [246, 175] width 331 height 50
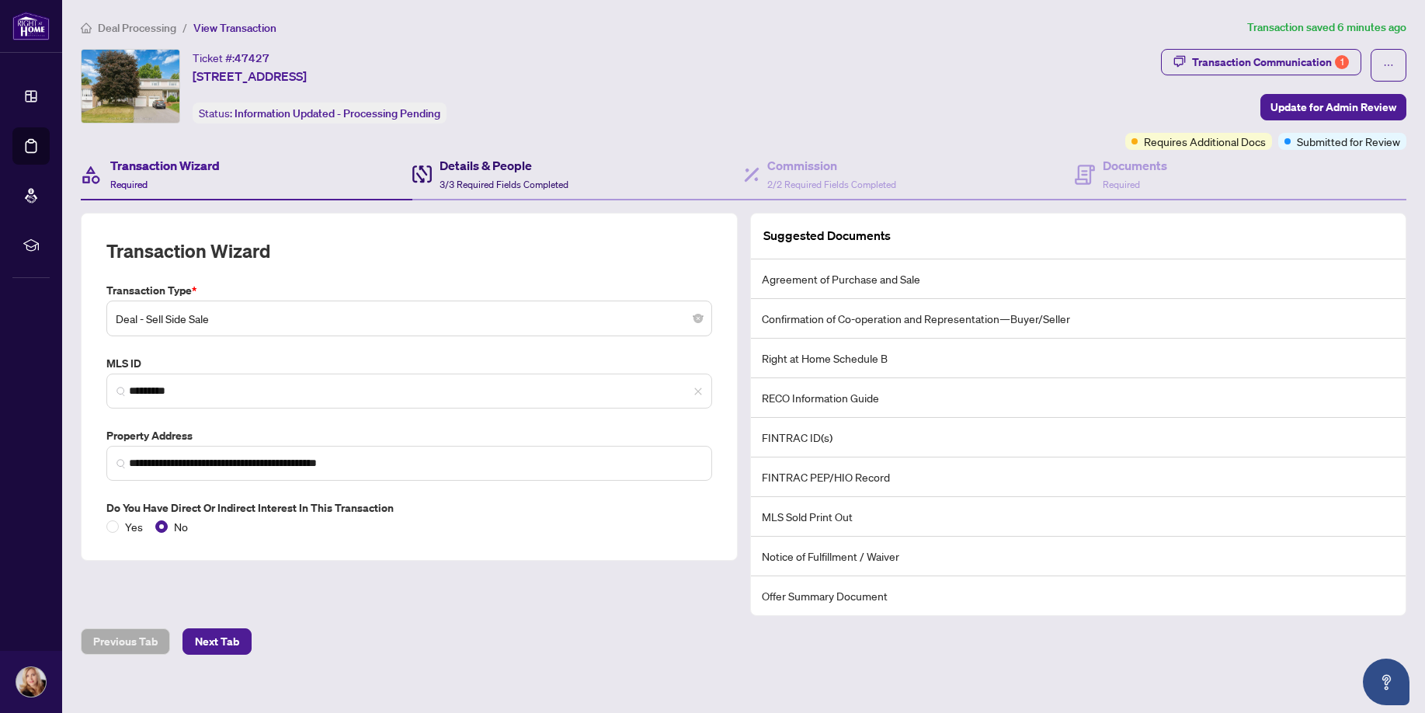
click at [471, 170] on h4 "Details & People" at bounding box center [503, 165] width 129 height 19
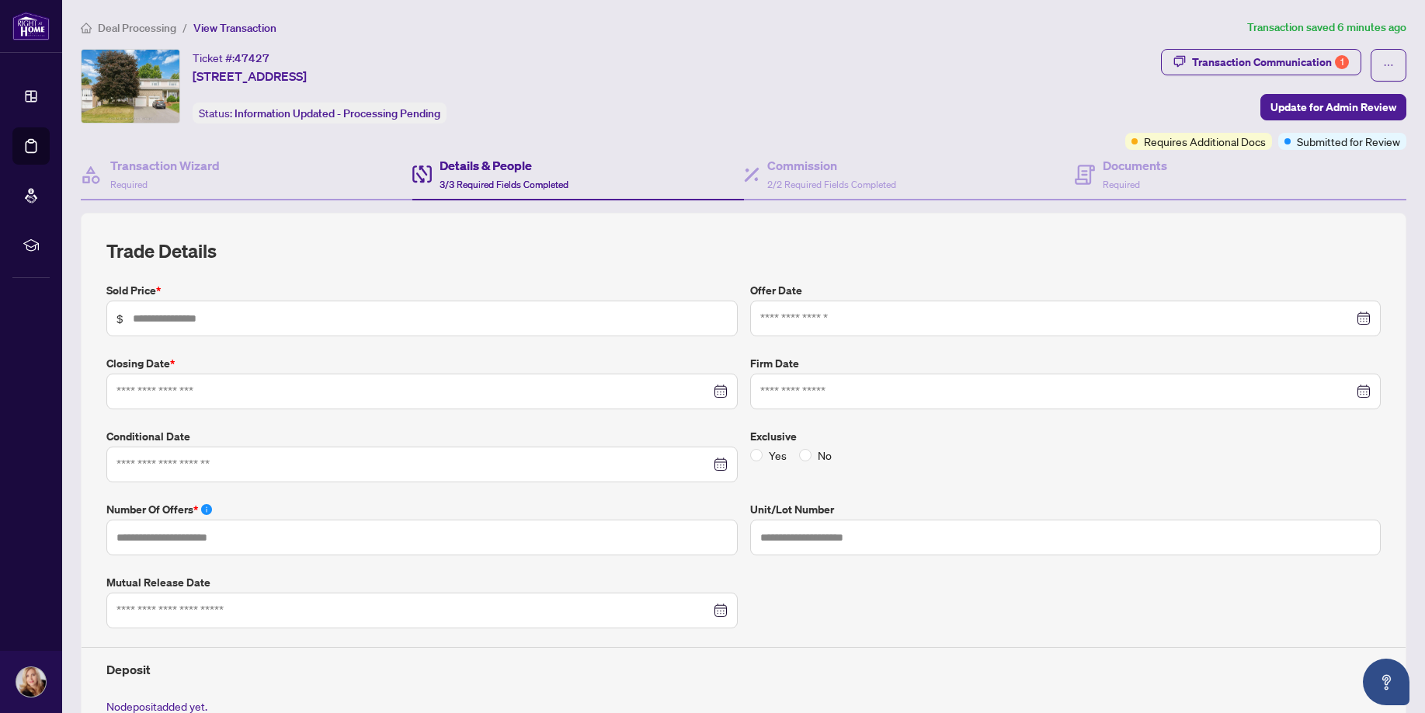
type input "*******"
type input "*"
type input "**********"
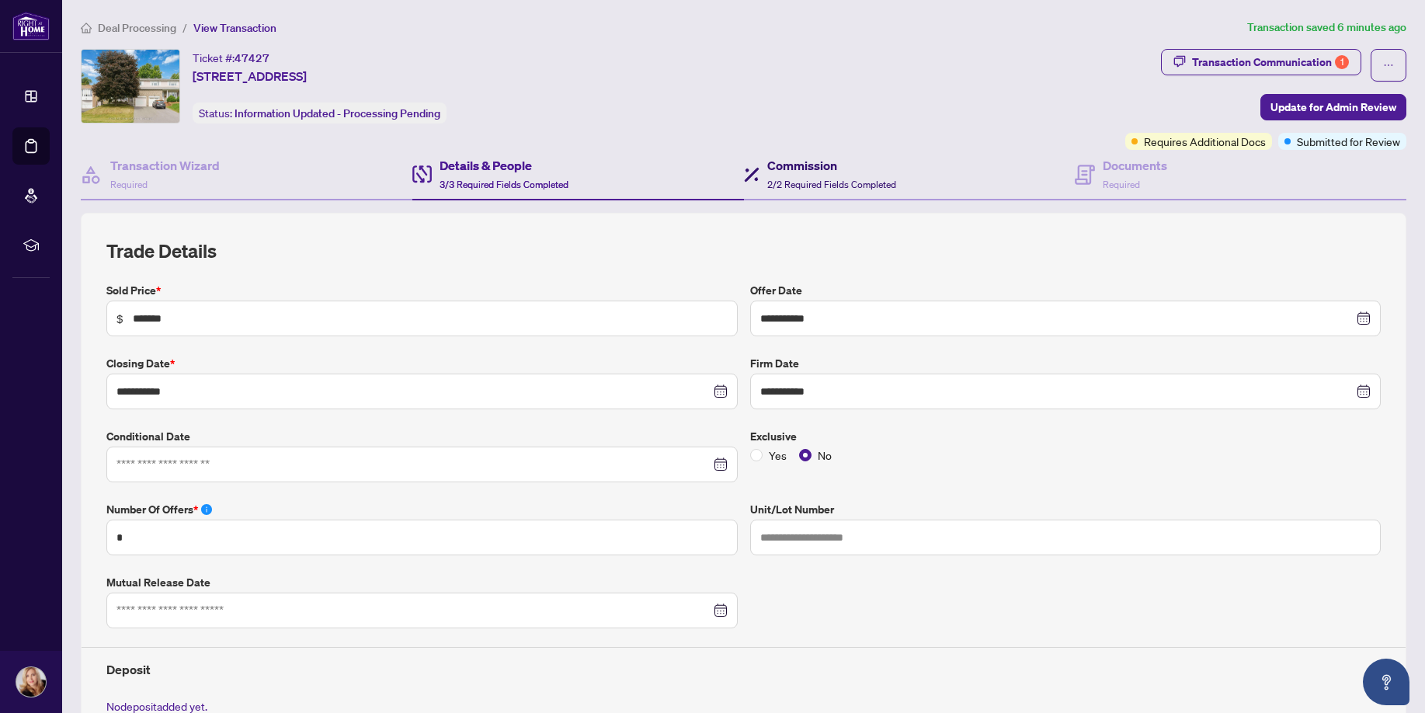
click at [876, 188] on span "2/2 Required Fields Completed" at bounding box center [831, 185] width 129 height 12
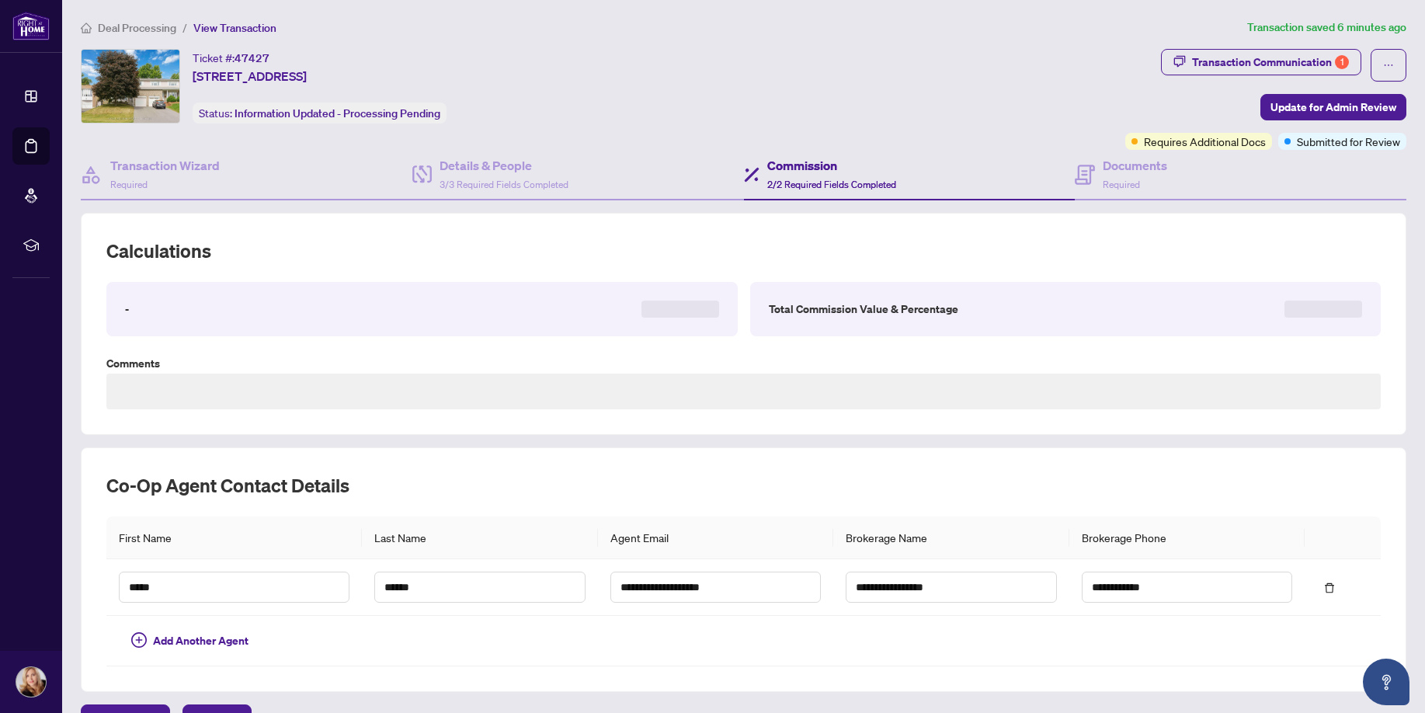
type textarea "**********"
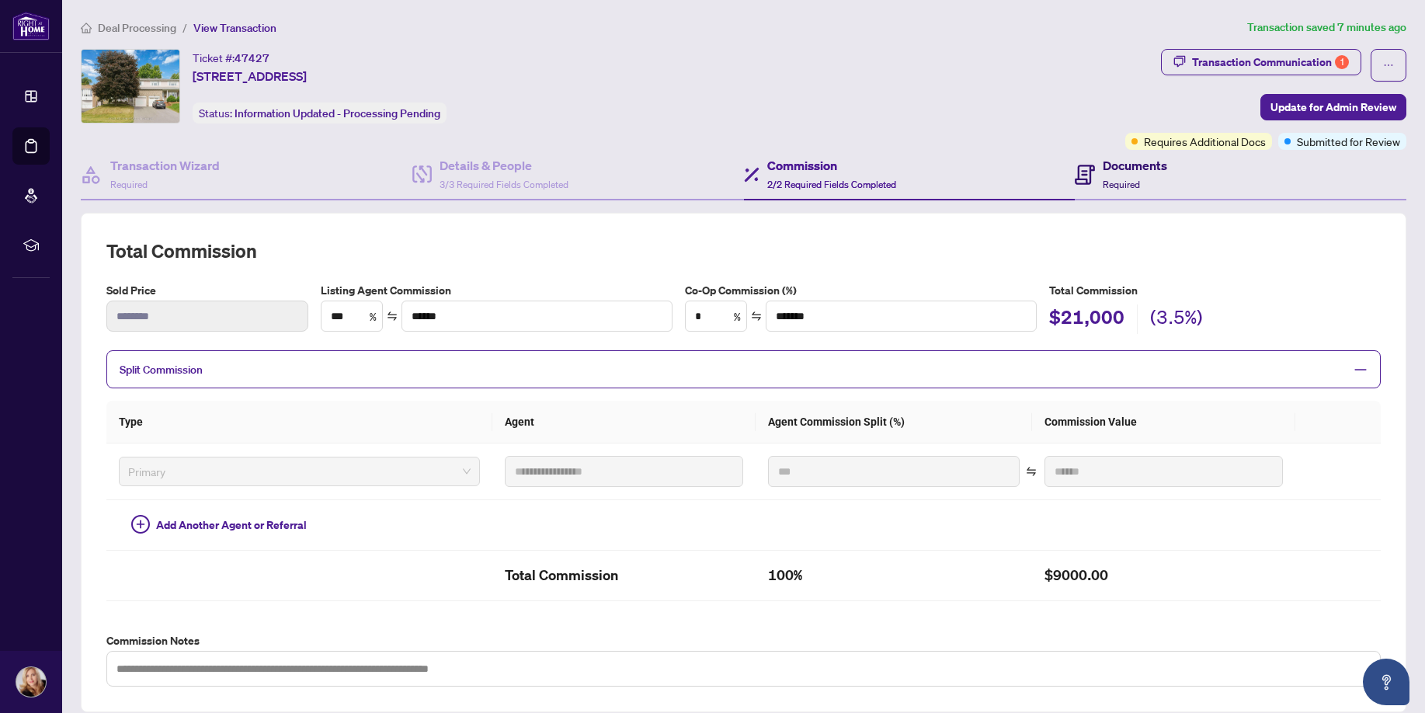
click at [1149, 176] on div "Documents Required" at bounding box center [1134, 174] width 64 height 36
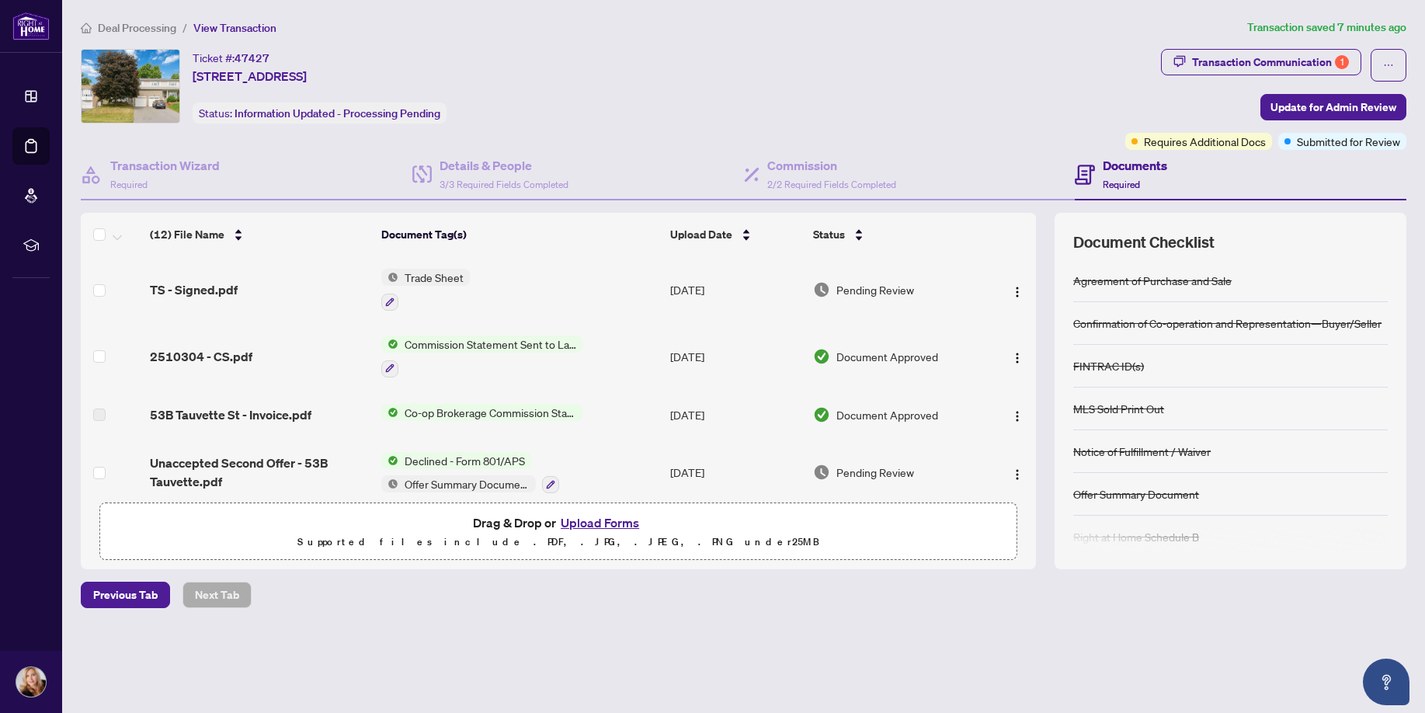
scroll to position [56, 0]
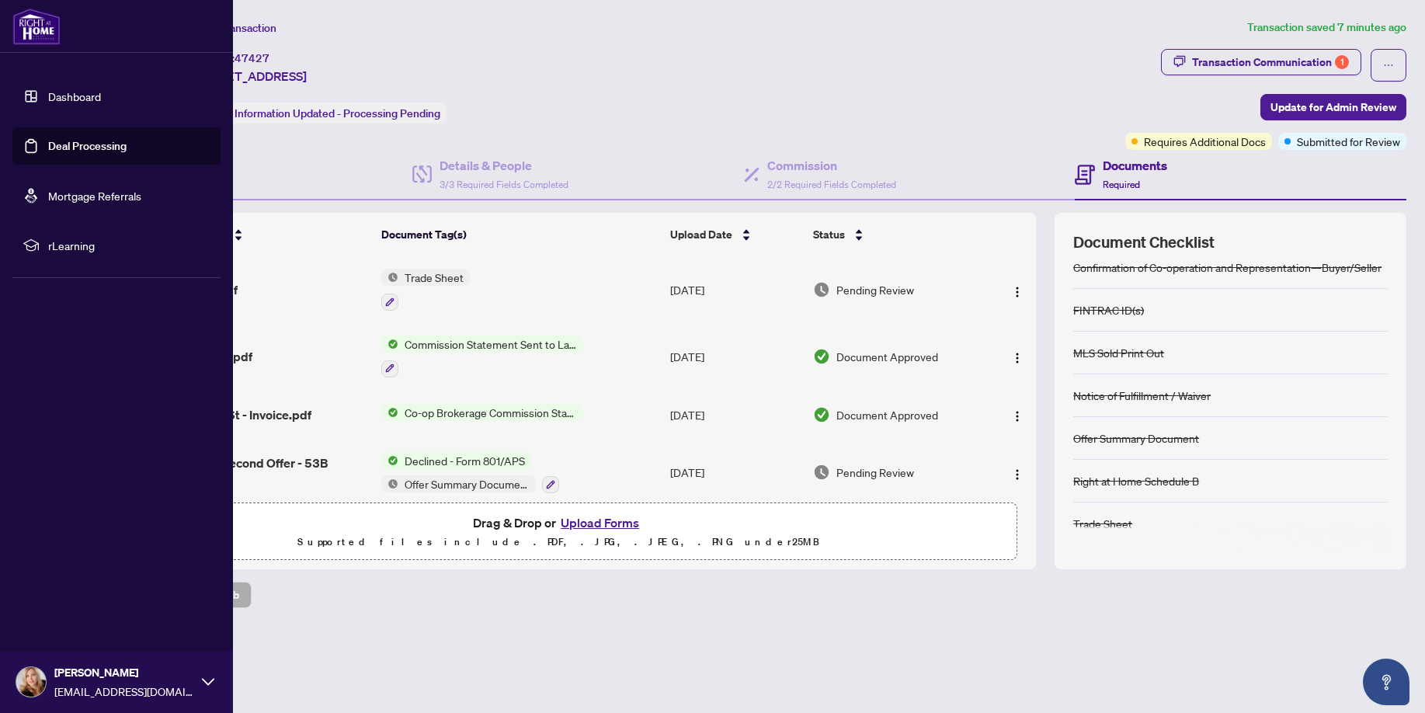
click at [58, 141] on link "Deal Processing" at bounding box center [87, 146] width 78 height 14
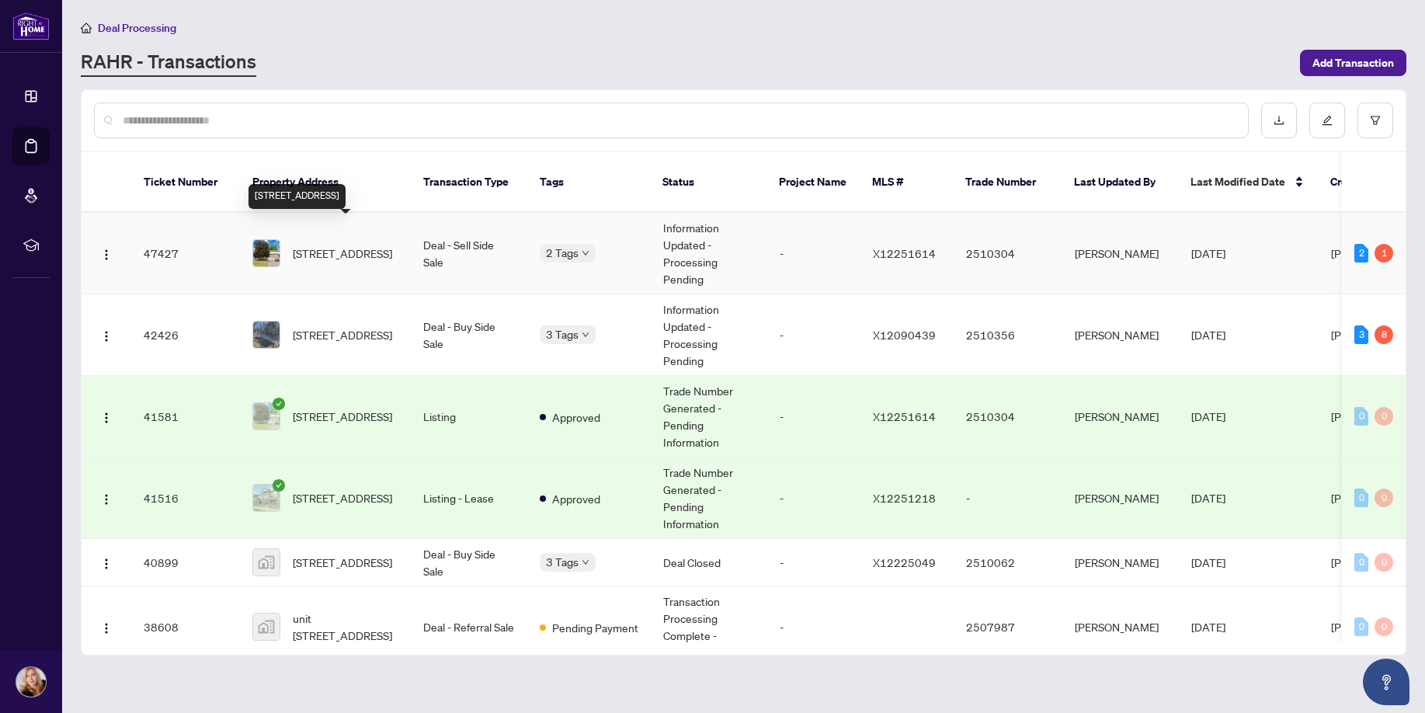
click at [304, 245] on span "[STREET_ADDRESS]" at bounding box center [342, 253] width 99 height 17
